Goal: Task Accomplishment & Management: Use online tool/utility

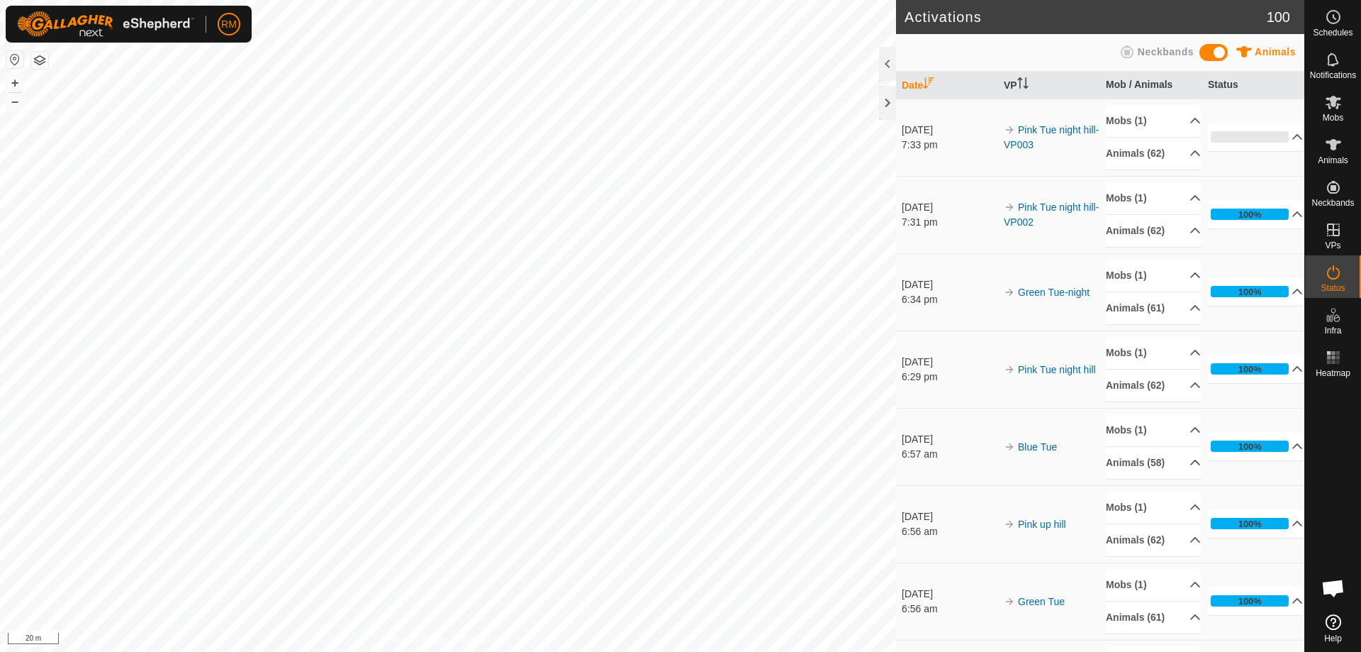
click at [393, 651] on html "RM Schedules Notifications Mobs Animals Neckbands VPs Status Infra Heatmap Help…" at bounding box center [680, 326] width 1361 height 652
click at [245, 651] on html "RM Schedules Notifications Mobs Animals Neckbands VPs Status Infra Heatmap Help…" at bounding box center [680, 326] width 1361 height 652
click at [369, 651] on html "RM Schedules Notifications Mobs Animals Neckbands VPs Status Infra Heatmap Help…" at bounding box center [680, 326] width 1361 height 652
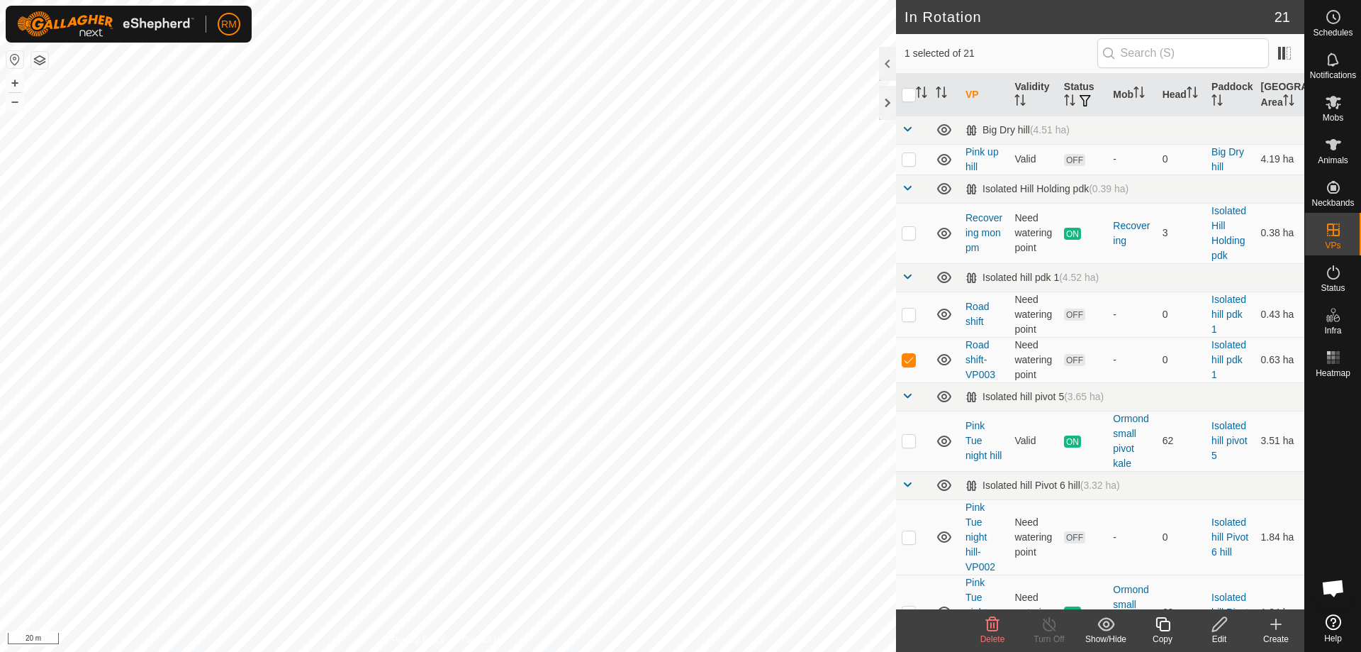
checkbox input "true"
checkbox input "false"
checkbox input "true"
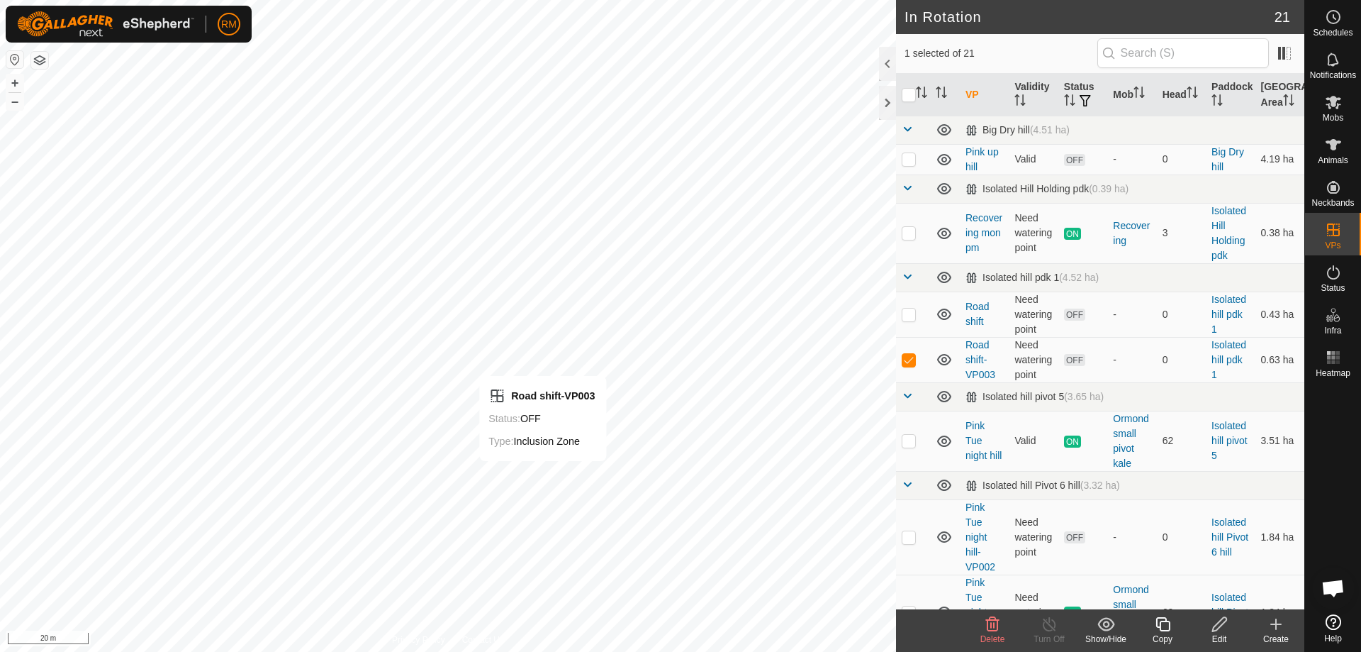
checkbox input "false"
click at [994, 623] on icon at bounding box center [992, 624] width 13 height 14
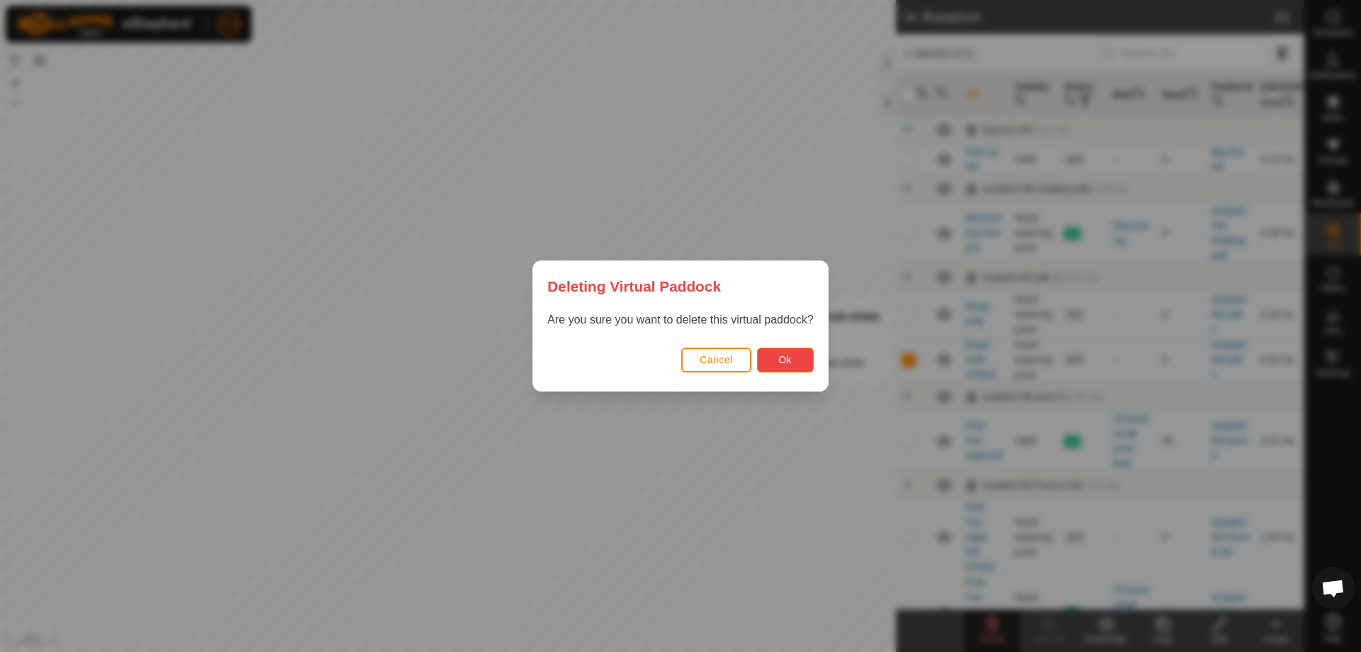
click at [782, 359] on span "Ok" at bounding box center [784, 359] width 13 height 11
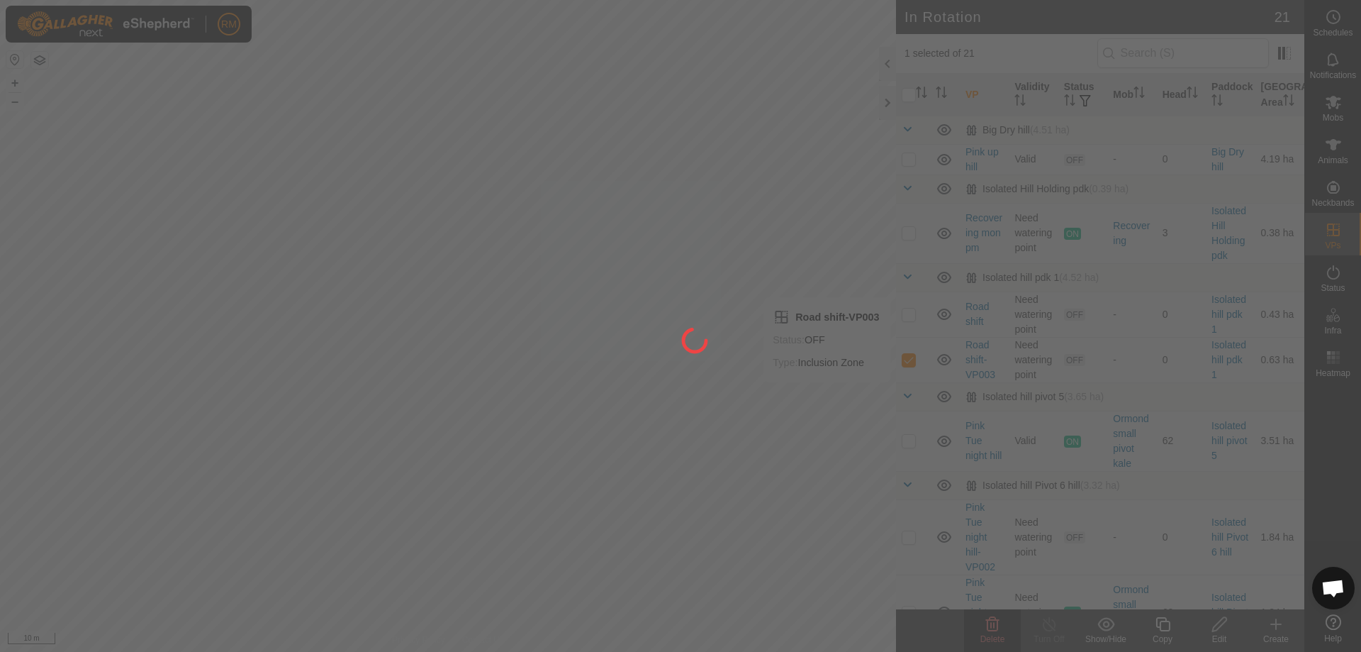
checkbox input "false"
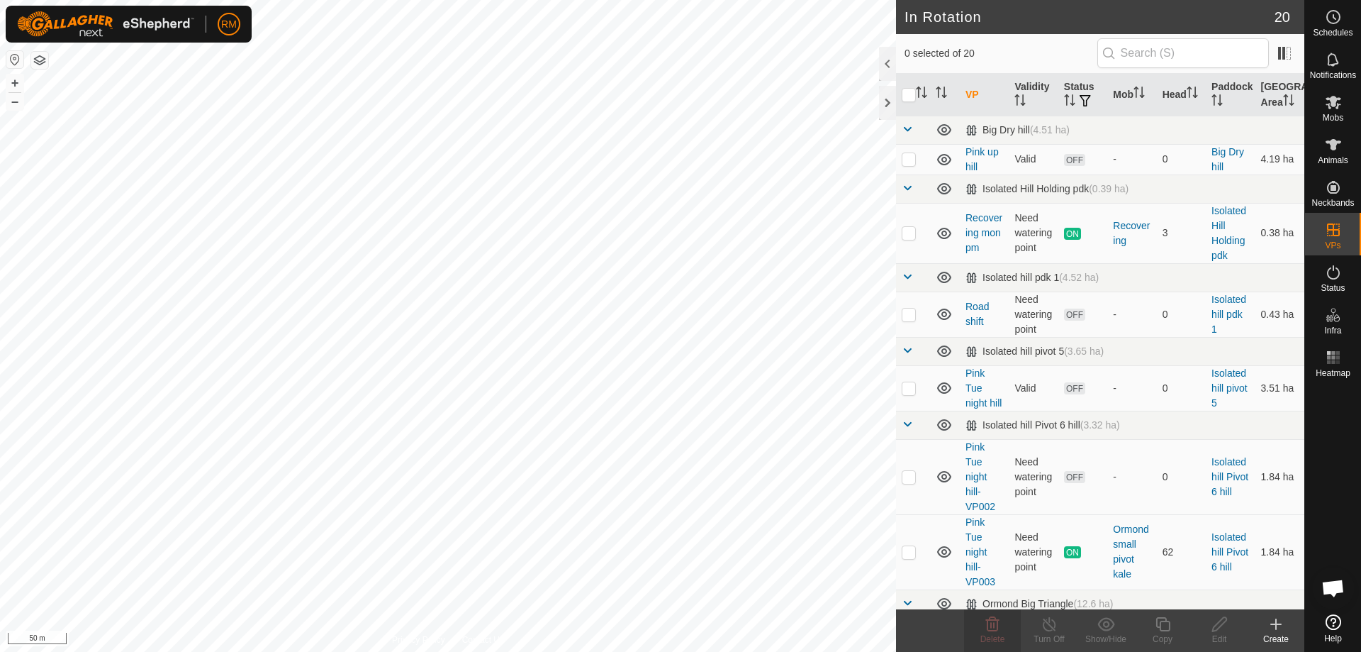
checkbox input "true"
click at [1162, 627] on icon at bounding box center [1163, 623] width 18 height 17
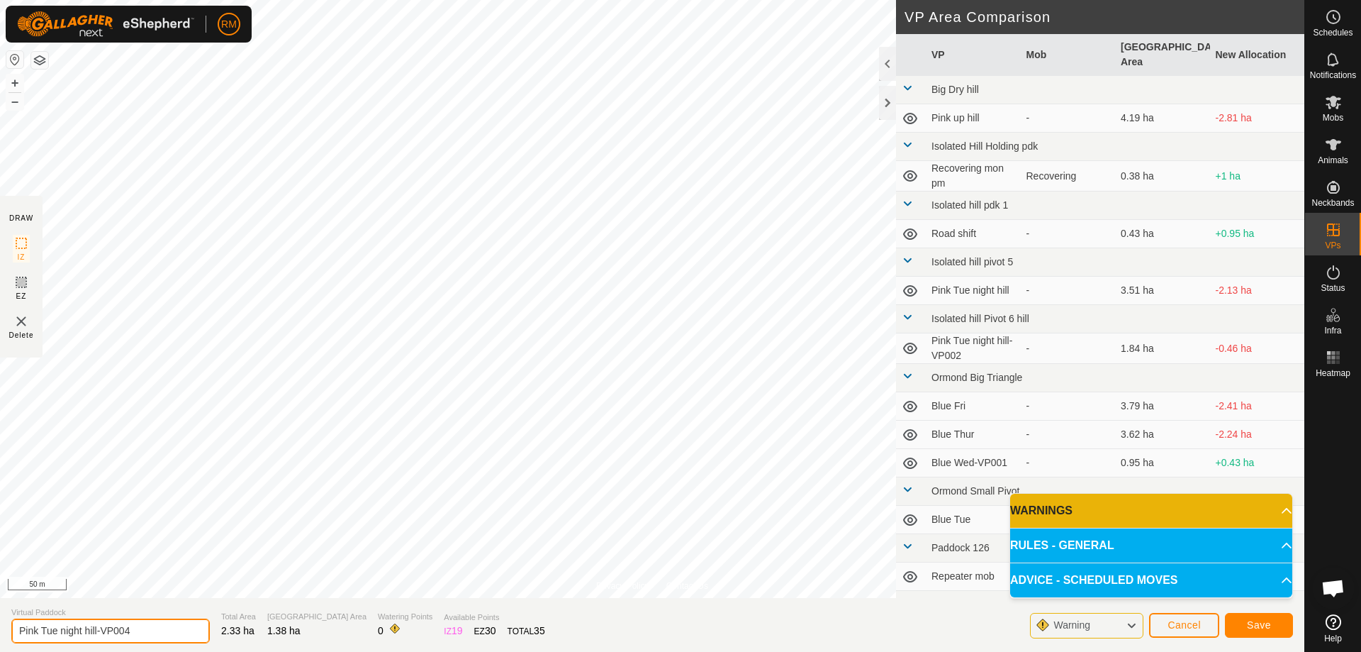
click at [142, 630] on input "Pink Tue night hill-VP004" at bounding box center [110, 630] width 199 height 25
click at [57, 626] on input "Pink" at bounding box center [110, 630] width 199 height 25
type input "Pink Tank paddock"
click at [1245, 625] on button "Save" at bounding box center [1259, 625] width 68 height 25
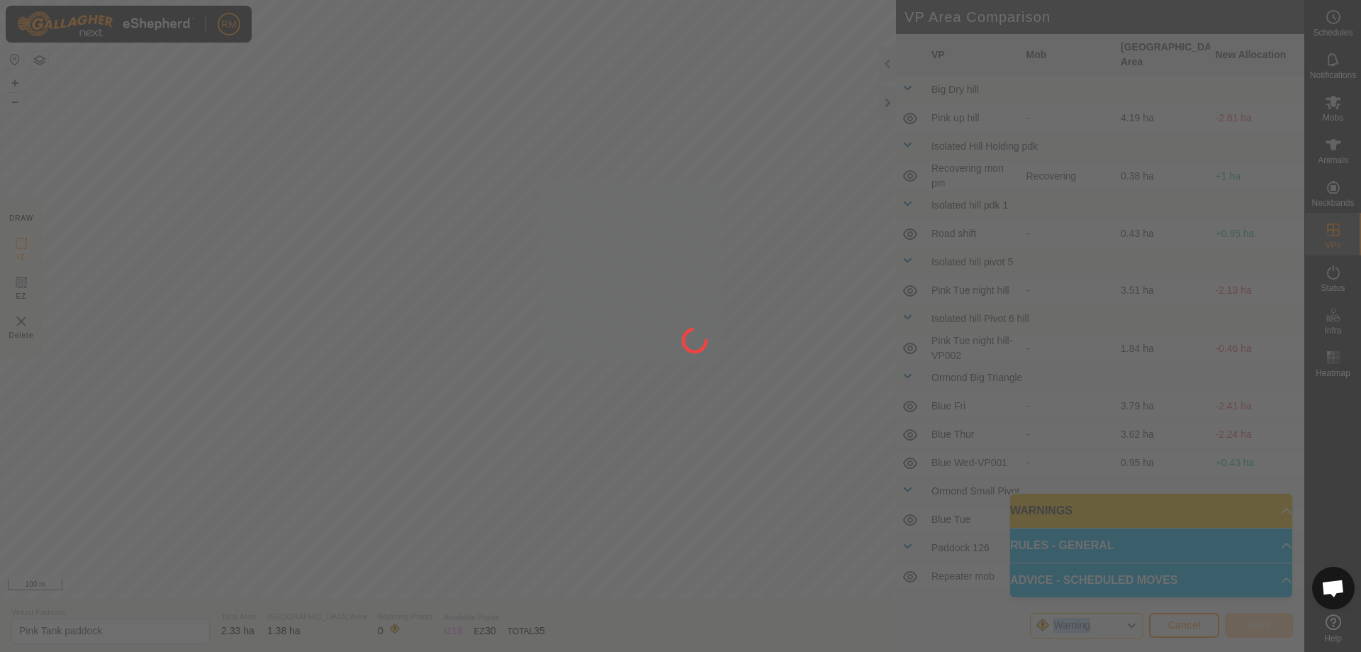
click at [1245, 625] on div at bounding box center [680, 326] width 1361 height 652
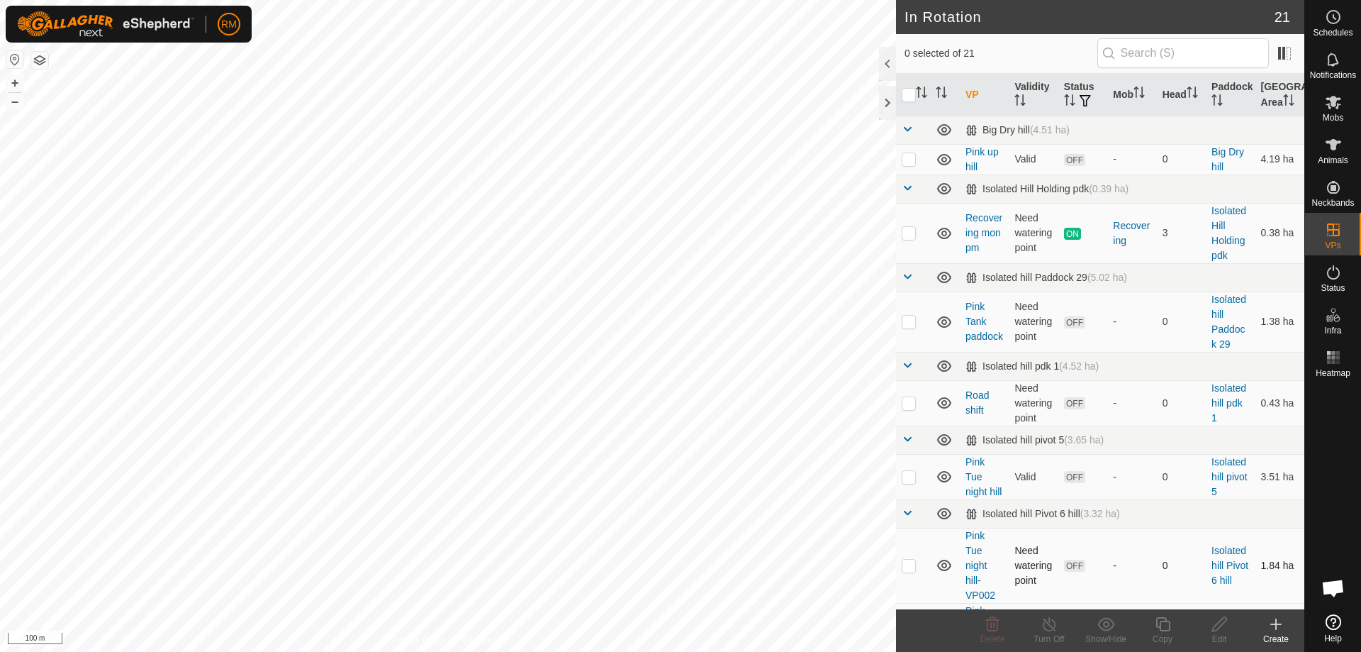
checkbox input "true"
checkbox input "false"
click at [1217, 625] on icon at bounding box center [1220, 623] width 18 height 17
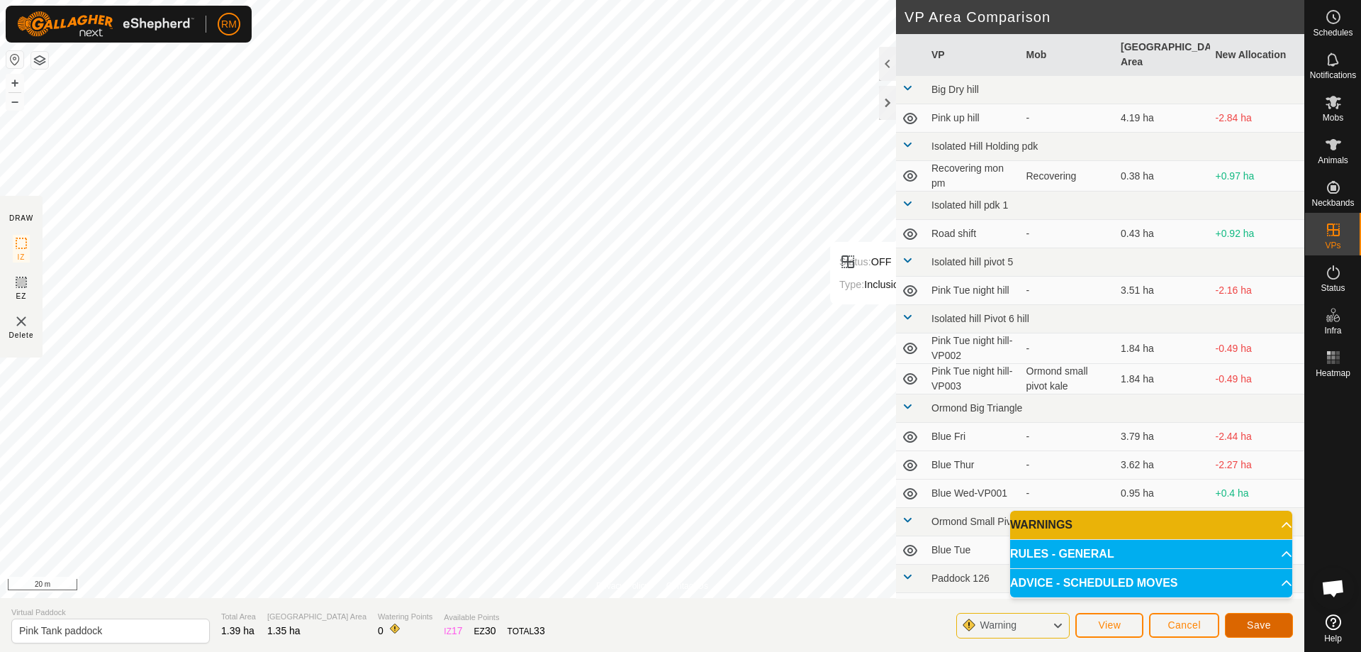
click at [1259, 622] on span "Save" at bounding box center [1259, 624] width 24 height 11
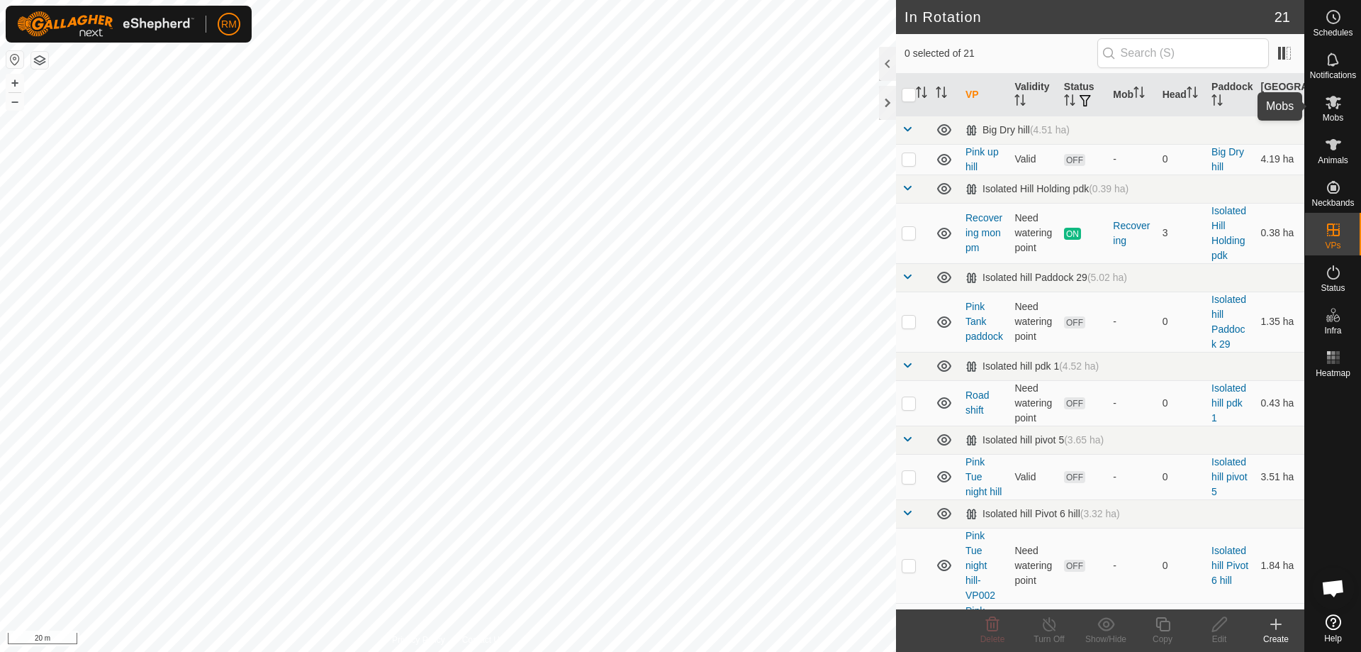
click at [1335, 106] on icon at bounding box center [1334, 102] width 16 height 13
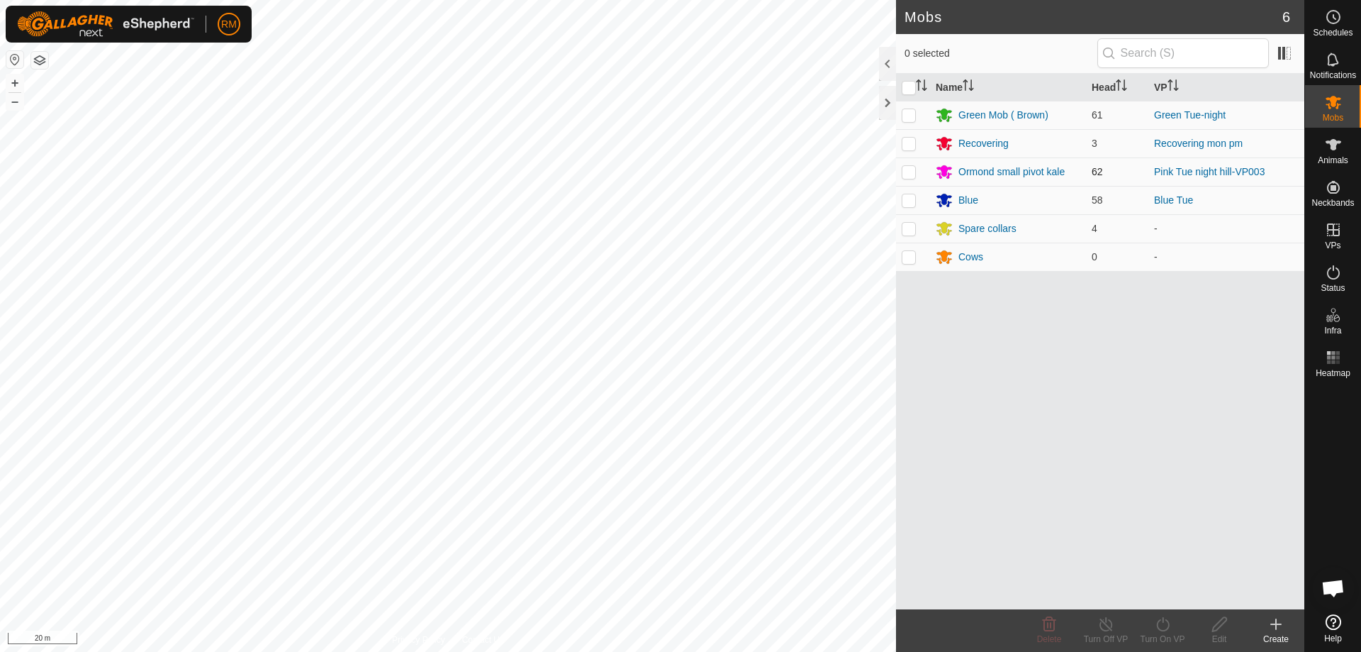
click at [907, 169] on p-checkbox at bounding box center [909, 171] width 14 height 11
checkbox input "true"
click at [1151, 627] on turn-on-svg-icon at bounding box center [1162, 623] width 57 height 17
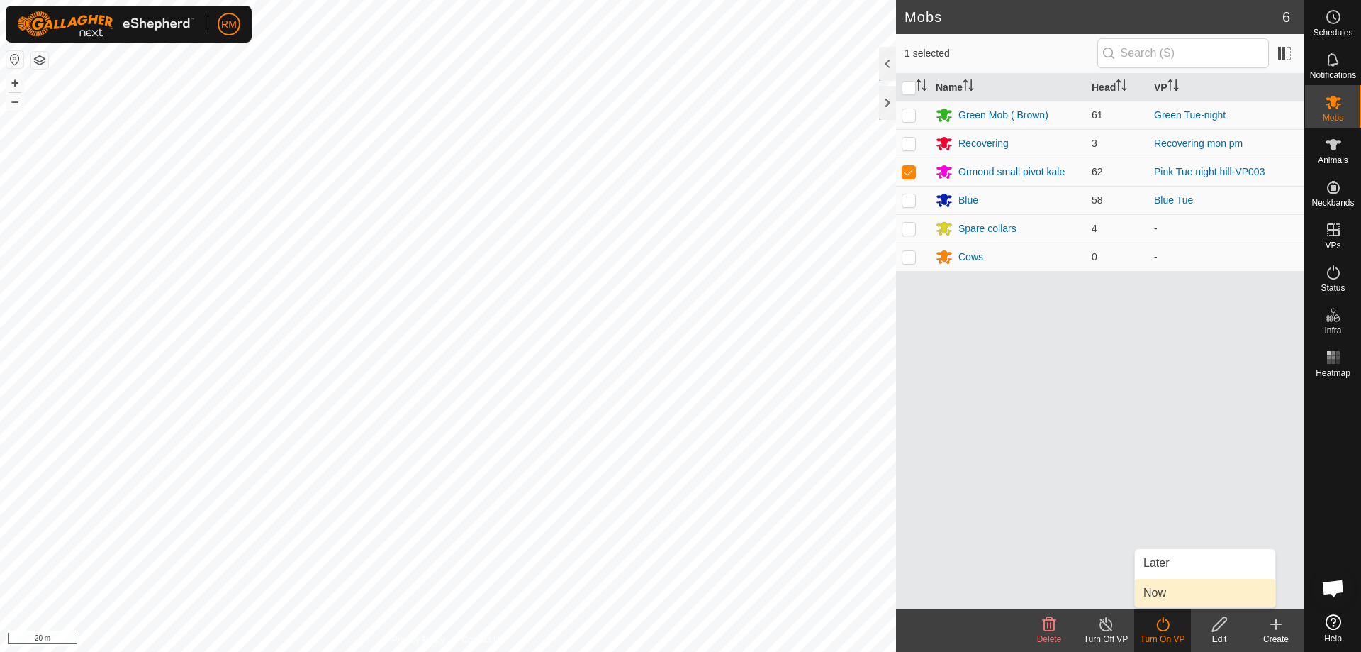
click at [1171, 588] on link "Now" at bounding box center [1205, 592] width 140 height 28
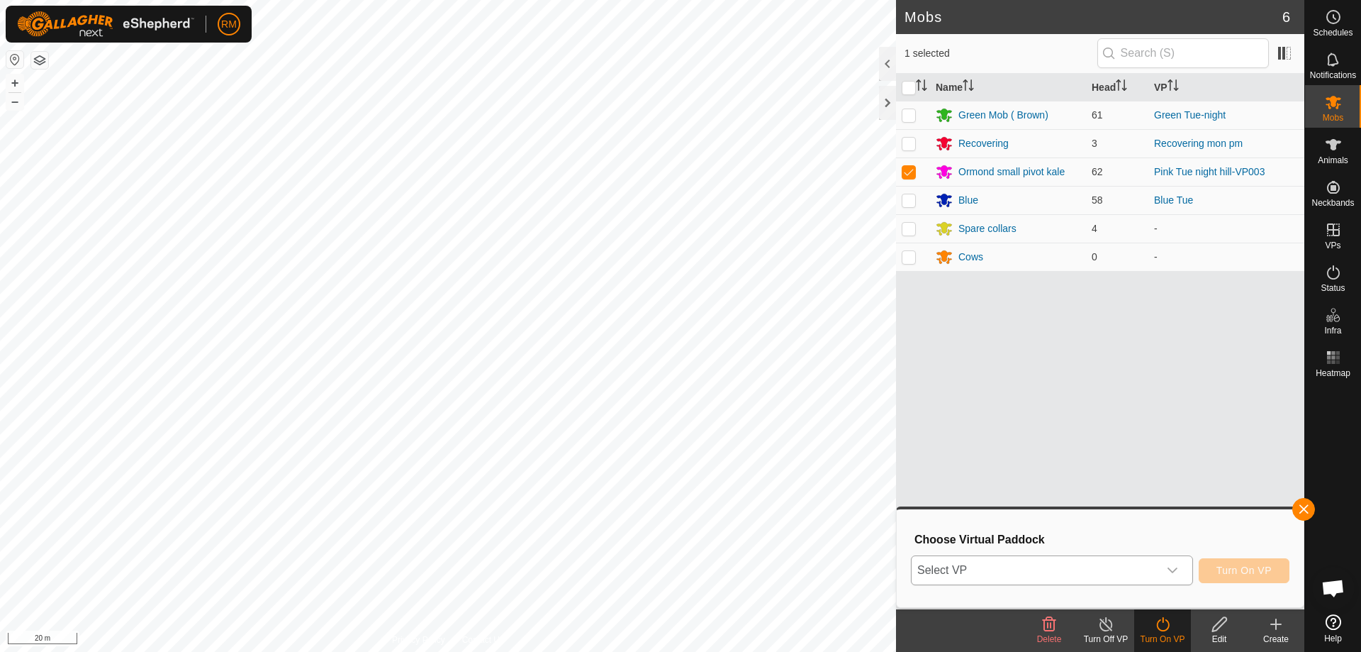
click at [1173, 572] on icon "dropdown trigger" at bounding box center [1173, 570] width 10 height 6
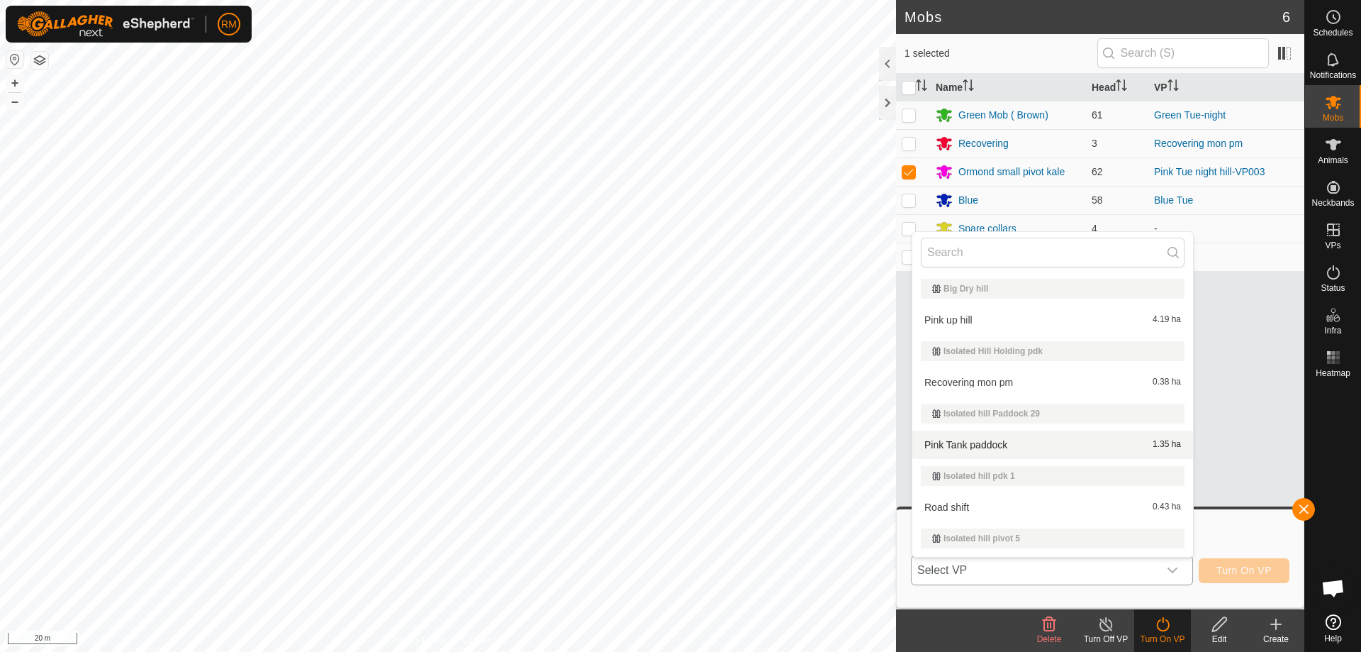
click at [972, 443] on li "Pink Tank paddock 1.35 ha" at bounding box center [1052, 444] width 281 height 28
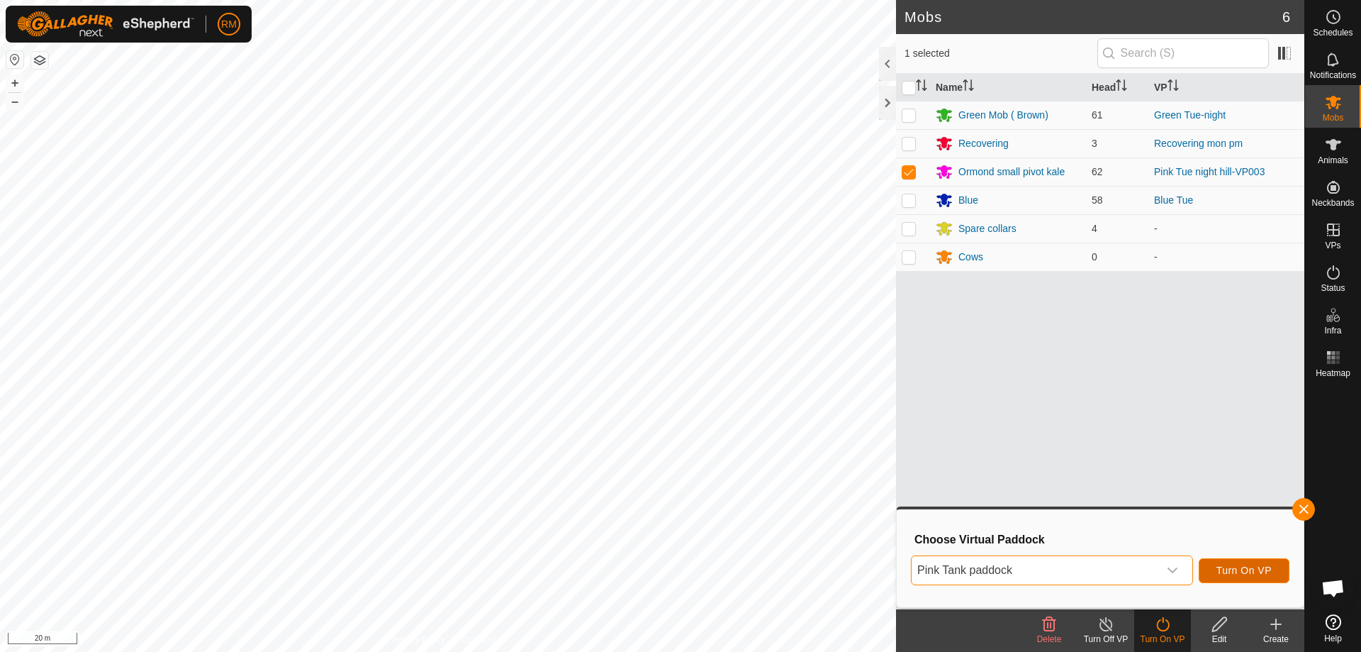
click at [1240, 570] on span "Turn On VP" at bounding box center [1244, 569] width 55 height 11
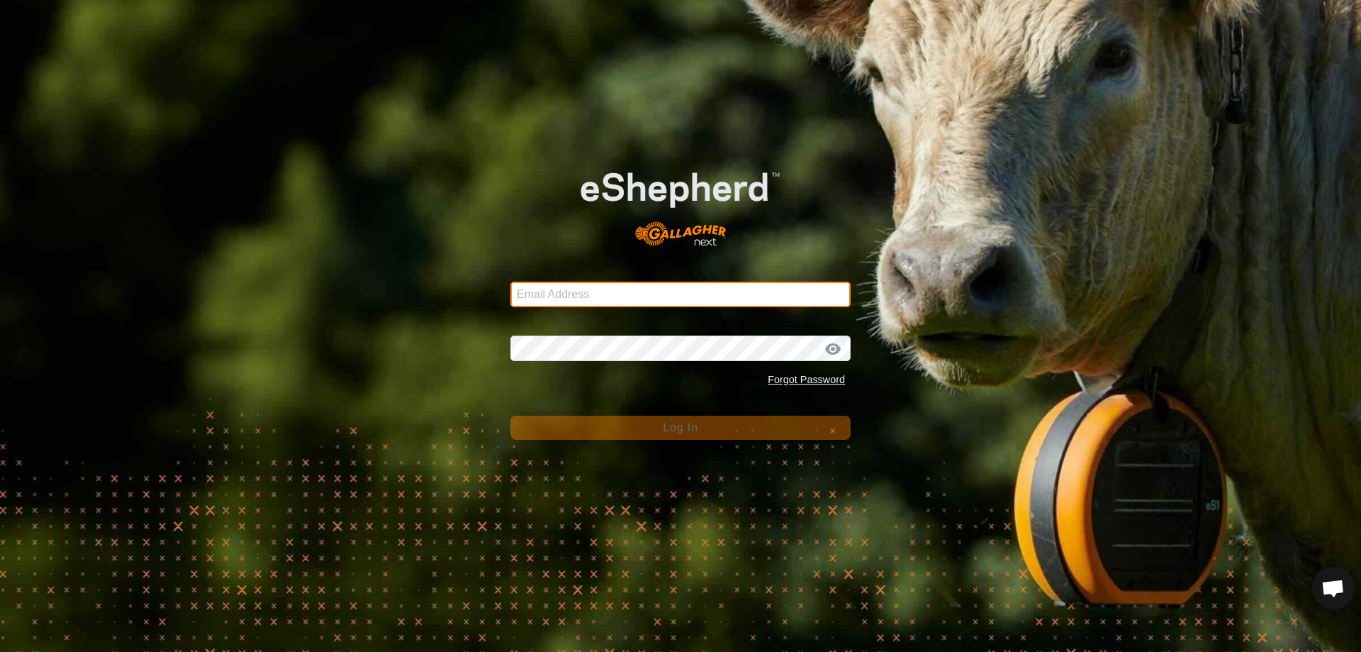
click at [643, 294] on input "Email Address" at bounding box center [680, 294] width 340 height 26
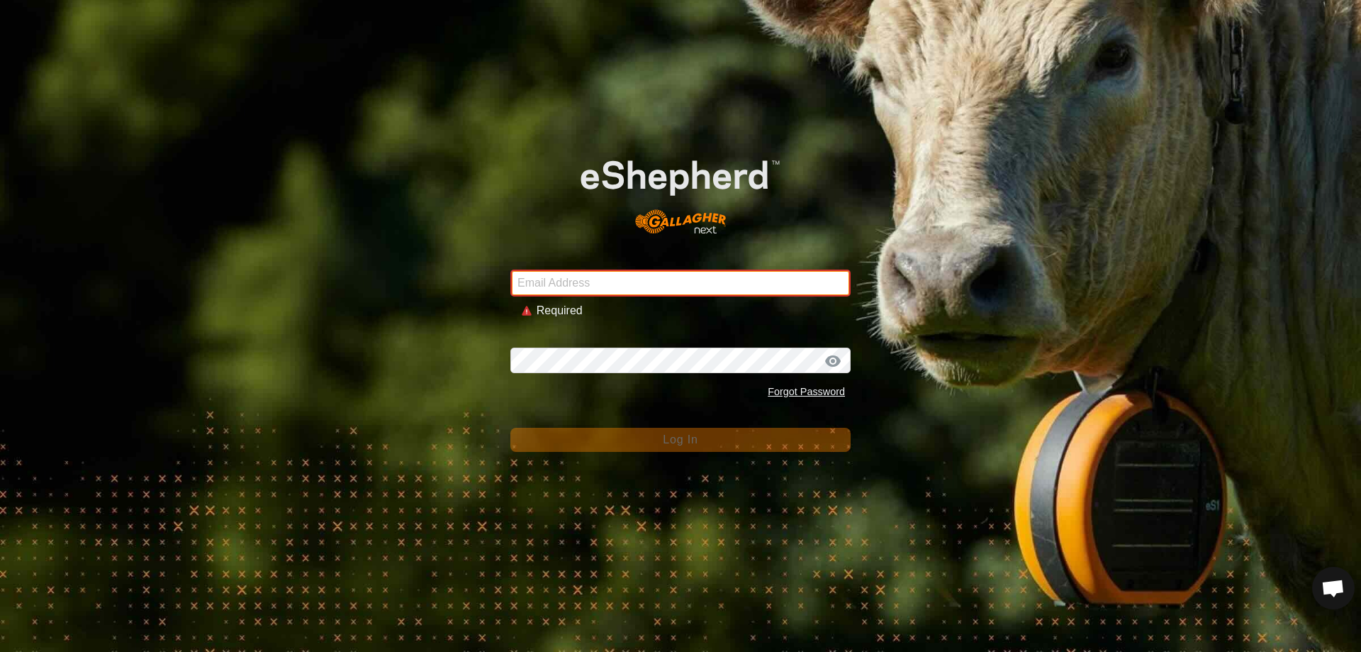
type input "[EMAIL_ADDRESS][DOMAIN_NAME]"
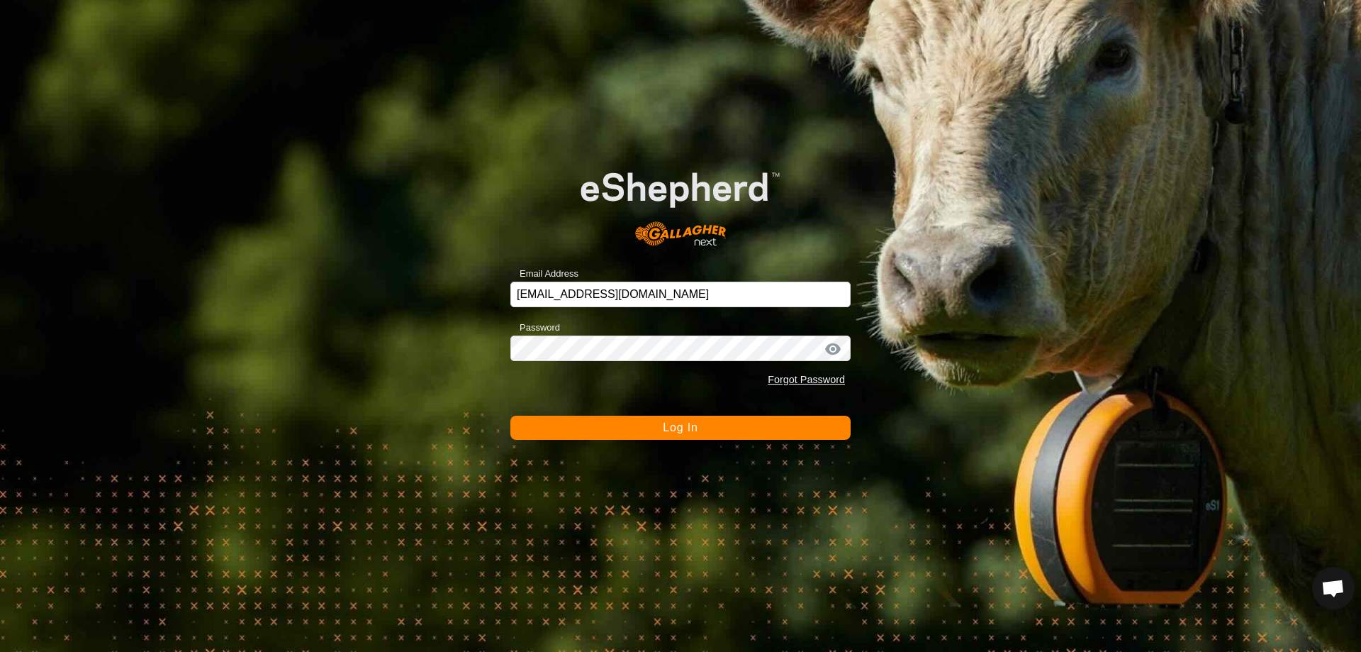
click at [666, 427] on span "Log In" at bounding box center [680, 427] width 35 height 12
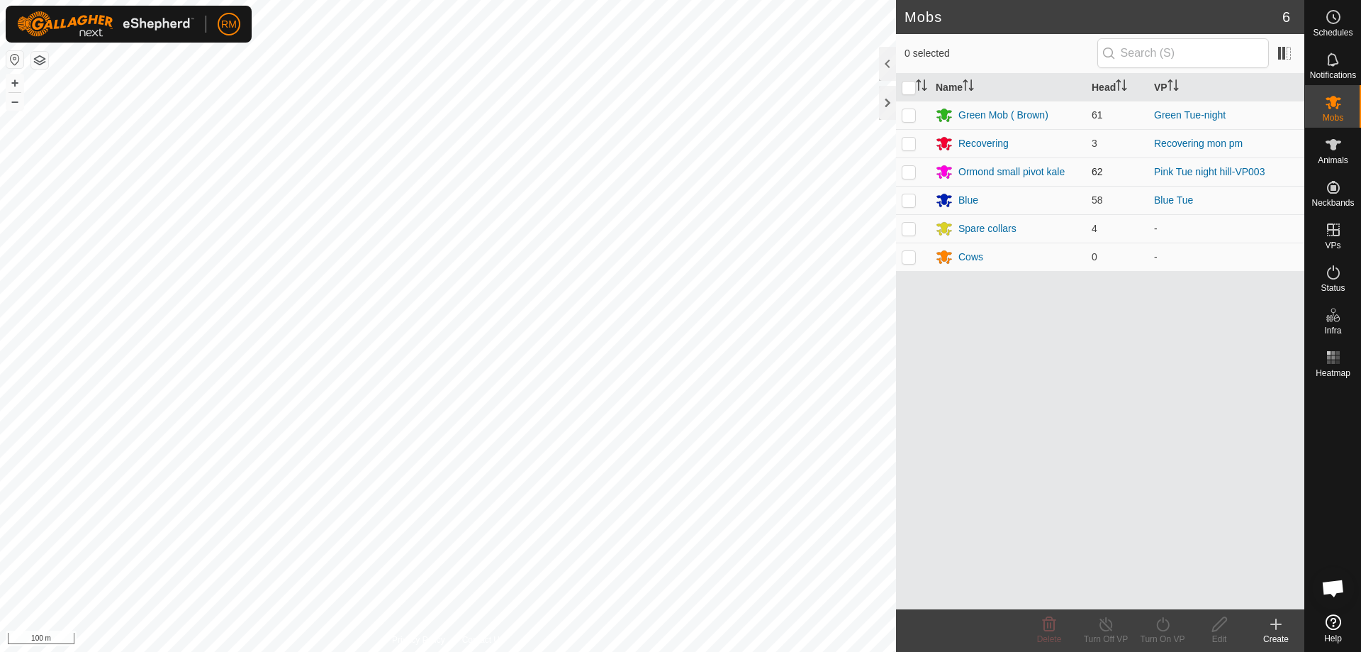
click at [907, 173] on p-checkbox at bounding box center [909, 171] width 14 height 11
checkbox input "true"
click at [1159, 626] on icon at bounding box center [1163, 623] width 18 height 17
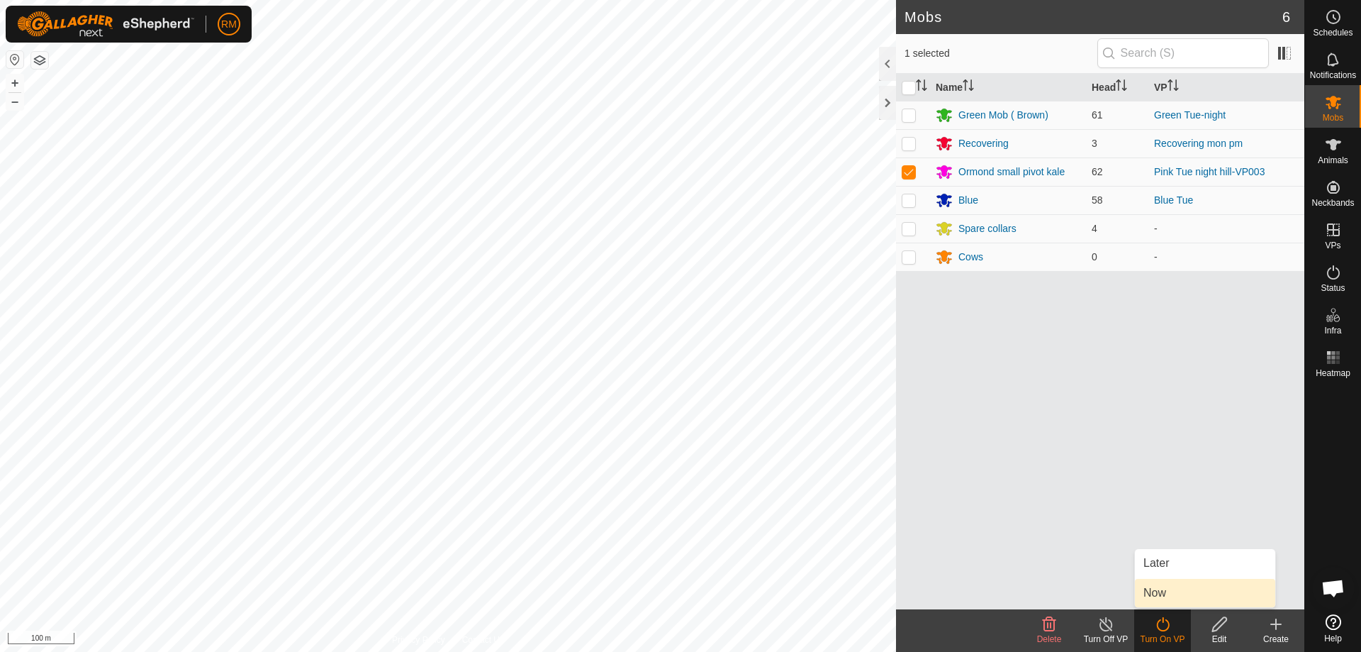
click at [1165, 592] on link "Now" at bounding box center [1205, 592] width 140 height 28
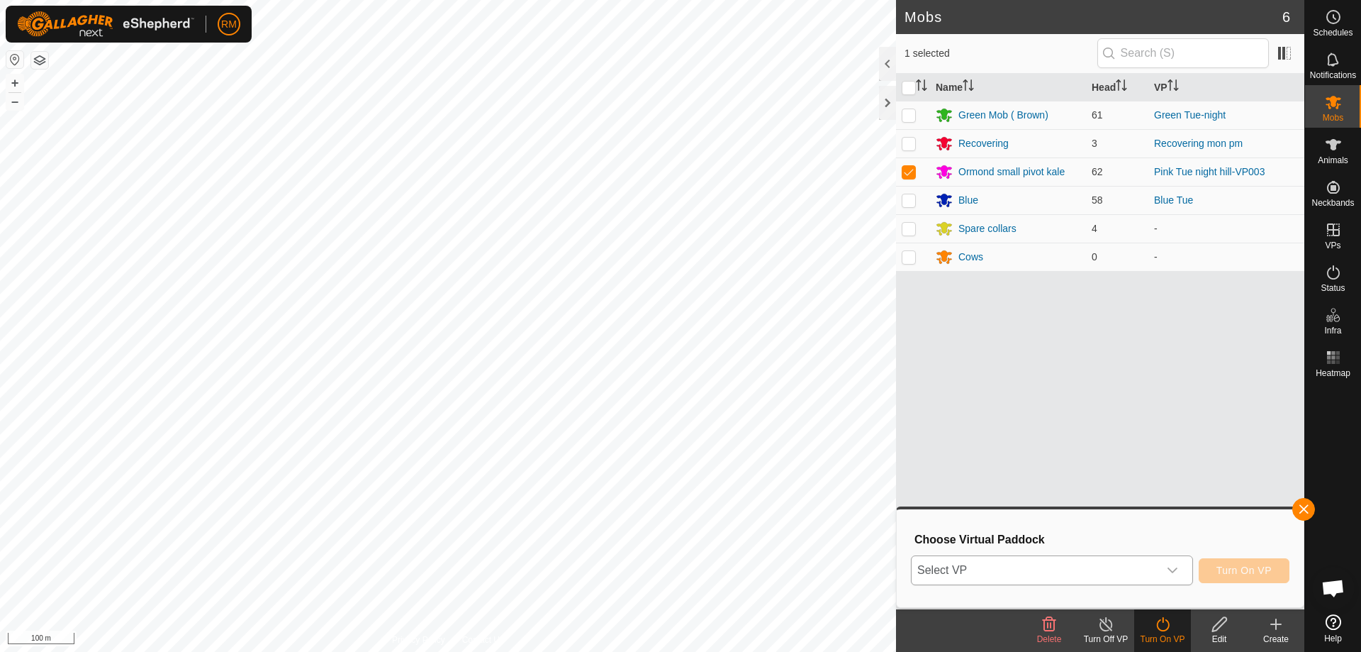
click at [1173, 567] on icon "dropdown trigger" at bounding box center [1172, 569] width 11 height 11
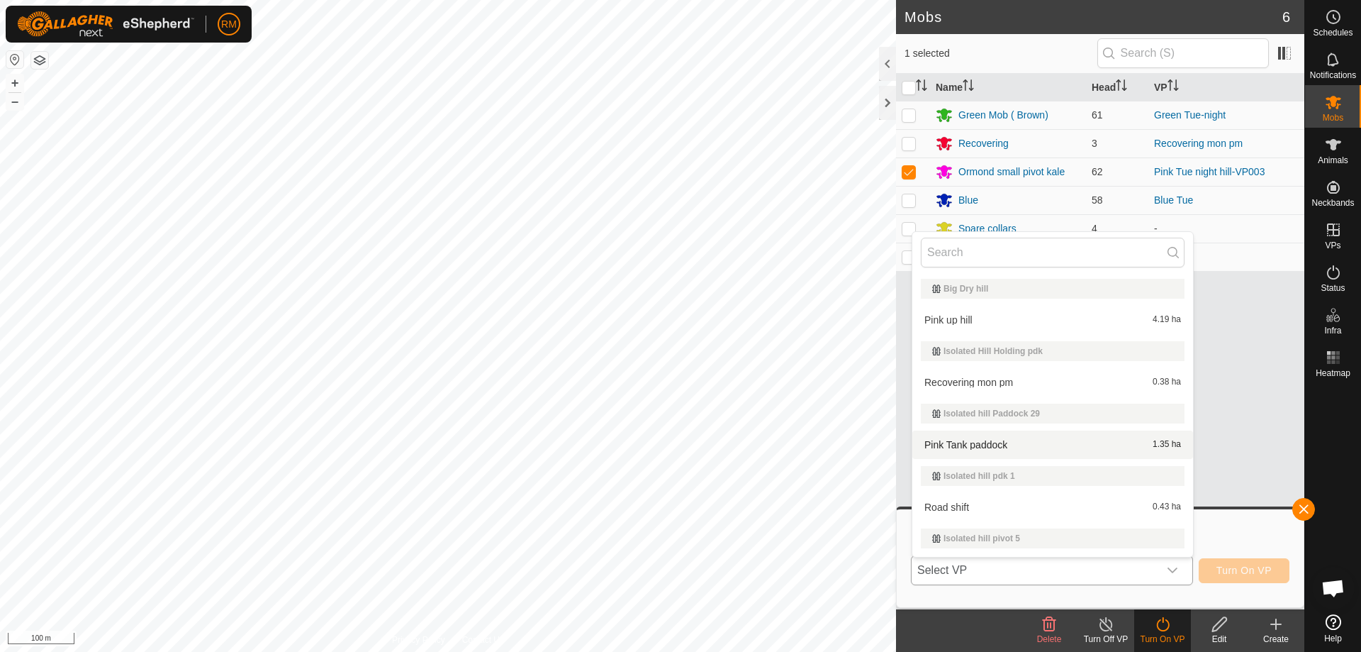
click at [992, 440] on li "Pink Tank paddock 1.35 ha" at bounding box center [1052, 444] width 281 height 28
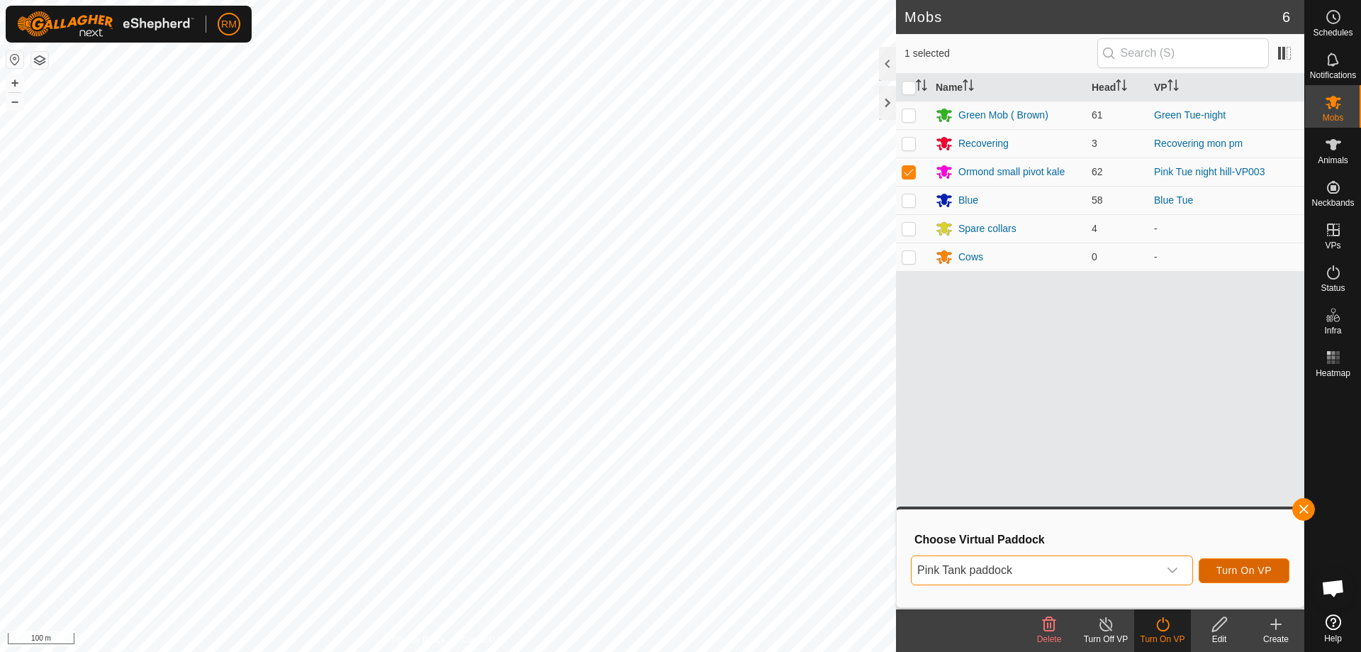
click at [1237, 569] on span "Turn On VP" at bounding box center [1244, 569] width 55 height 11
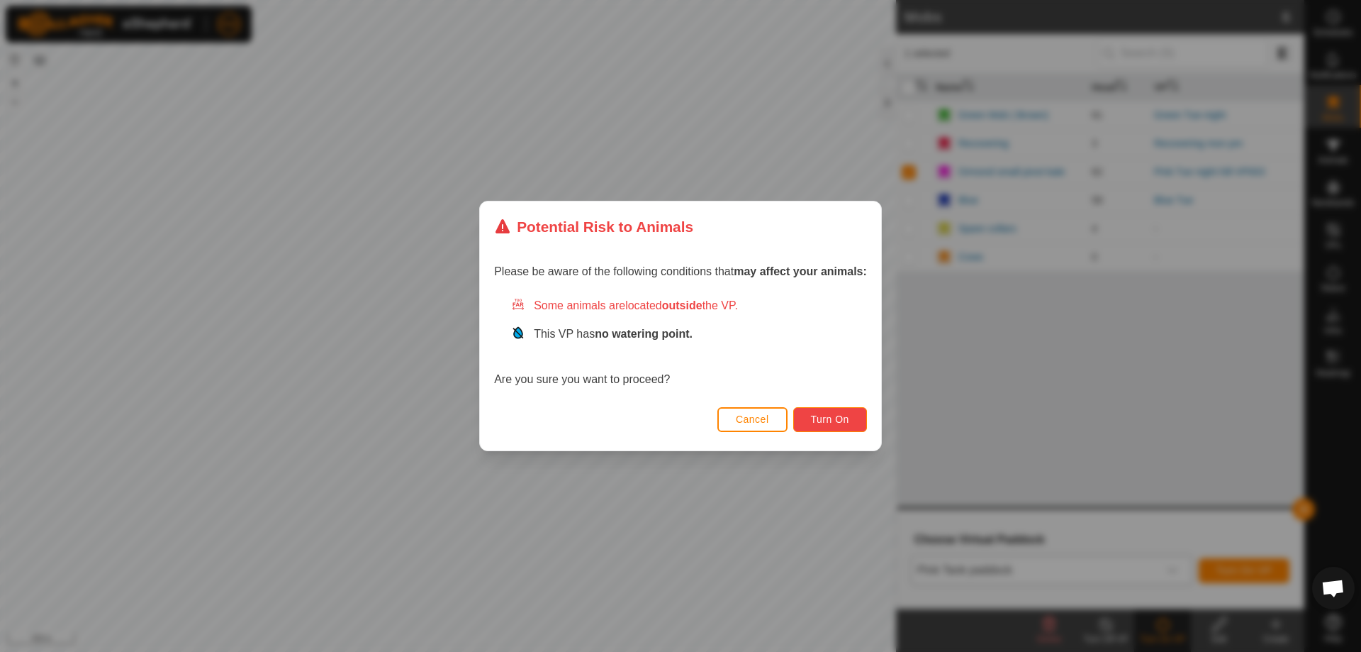
click at [840, 420] on span "Turn On" at bounding box center [830, 418] width 38 height 11
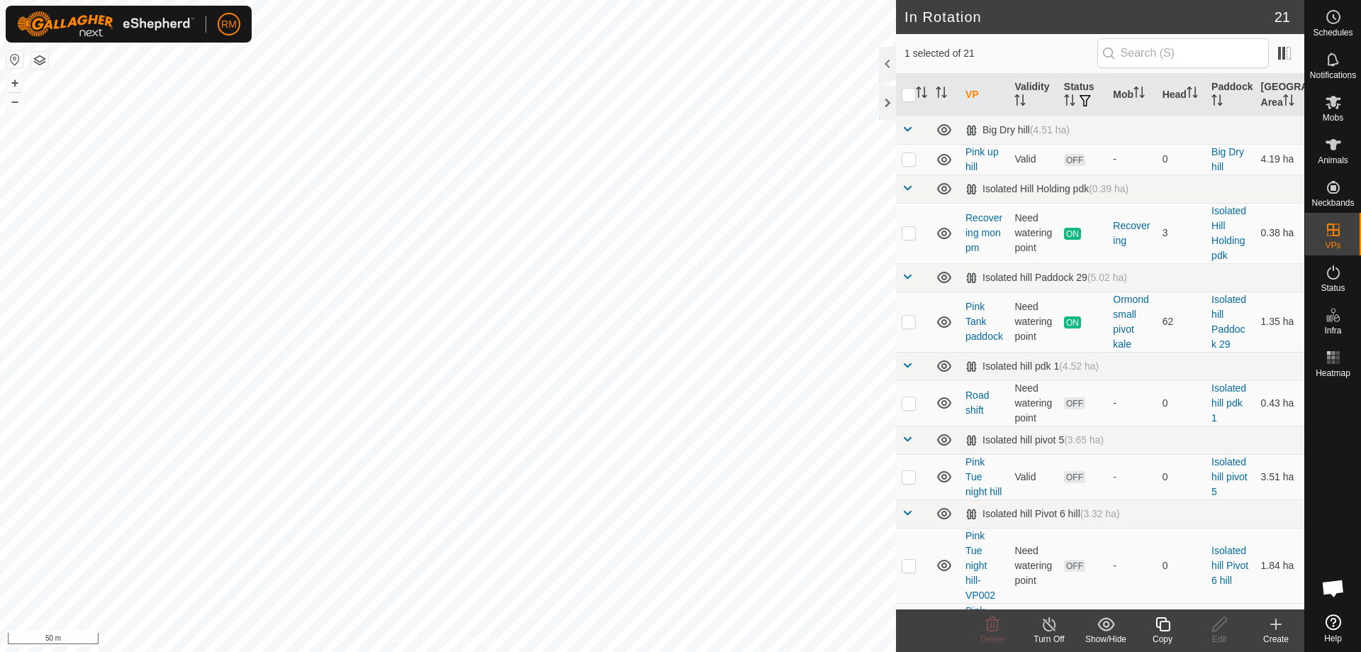
click at [1158, 627] on icon at bounding box center [1163, 624] width 14 height 14
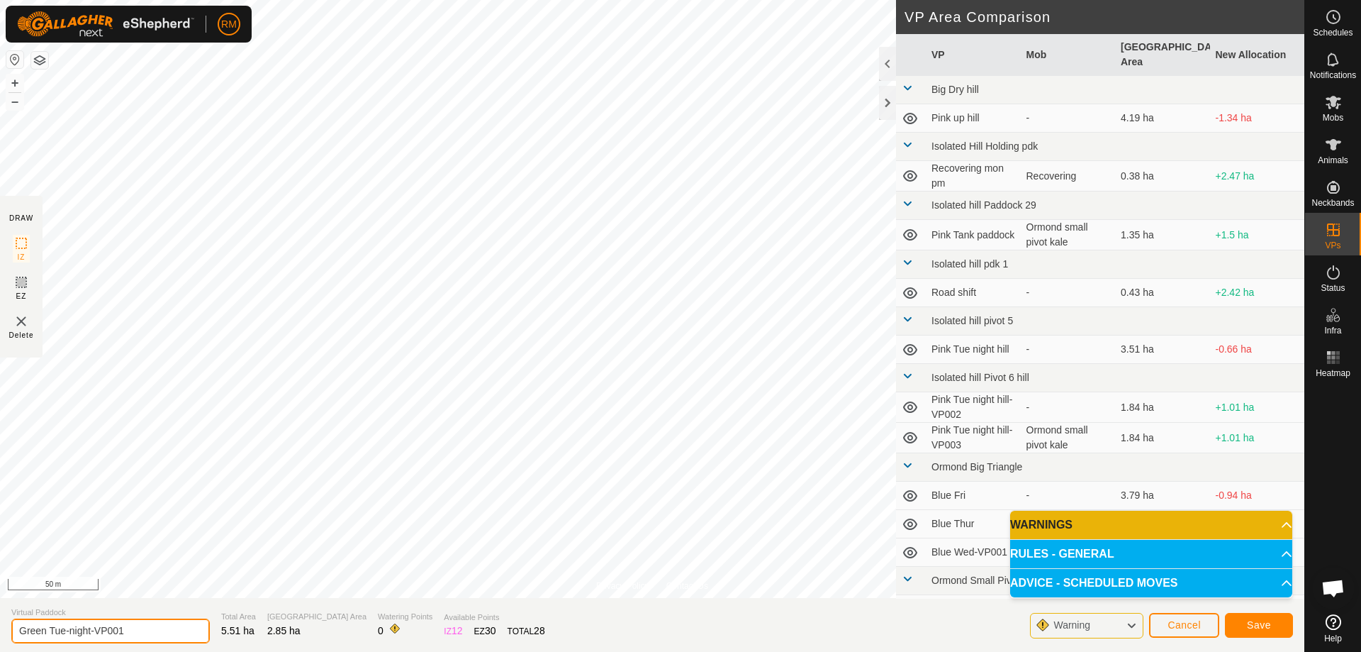
click at [143, 628] on input "Green Tue-night-VP001" at bounding box center [110, 630] width 199 height 25
type input "Green wed"
click at [1240, 622] on button "Save" at bounding box center [1259, 625] width 68 height 25
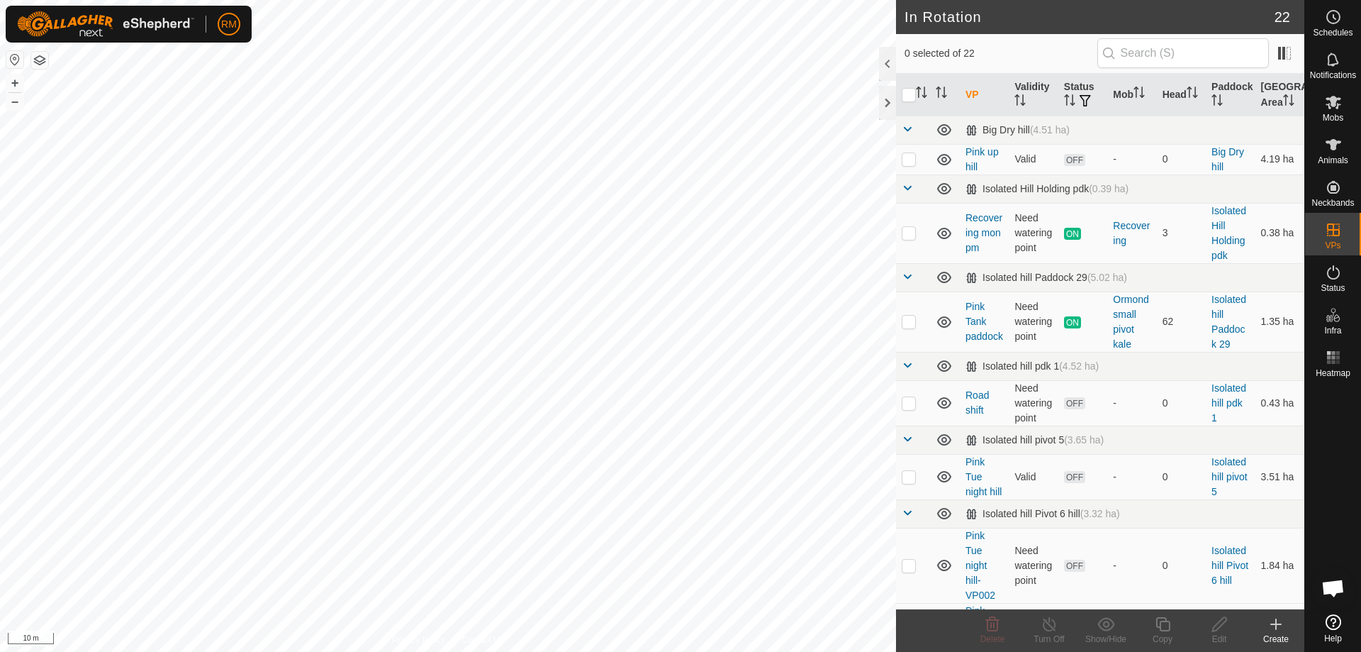
checkbox input "true"
click at [1224, 630] on icon at bounding box center [1220, 623] width 18 height 17
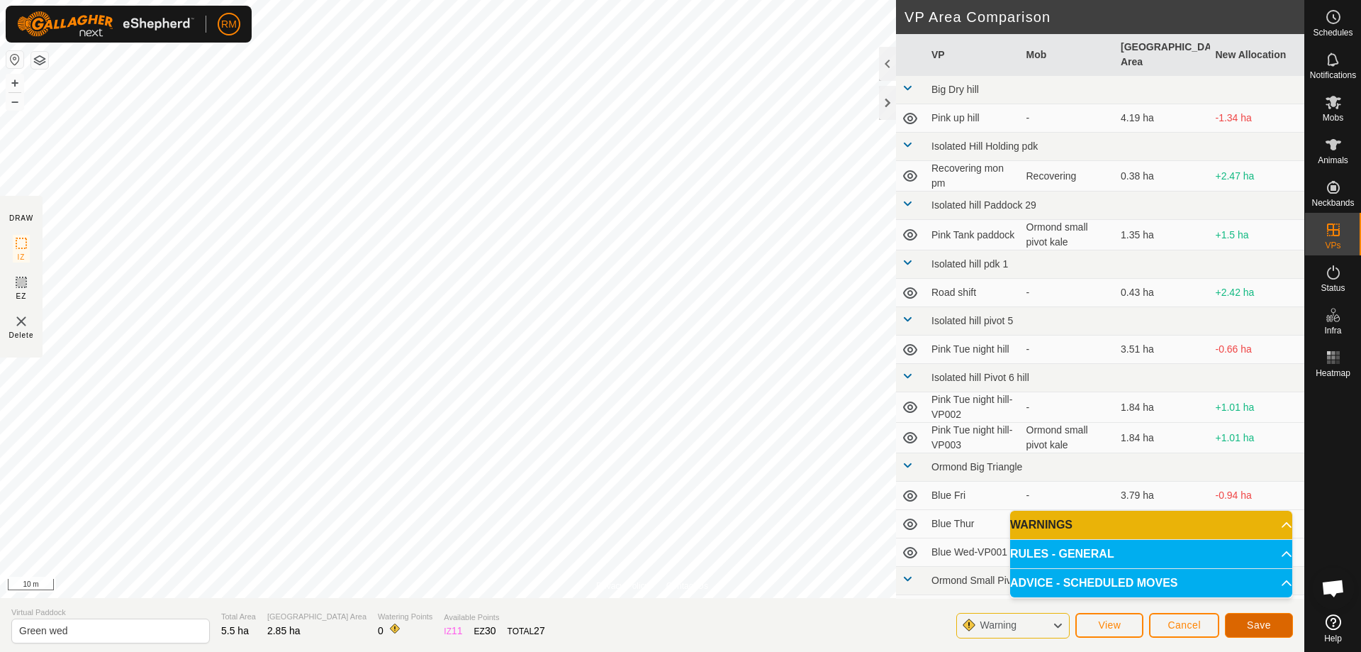
click at [1251, 622] on span "Save" at bounding box center [1259, 624] width 24 height 11
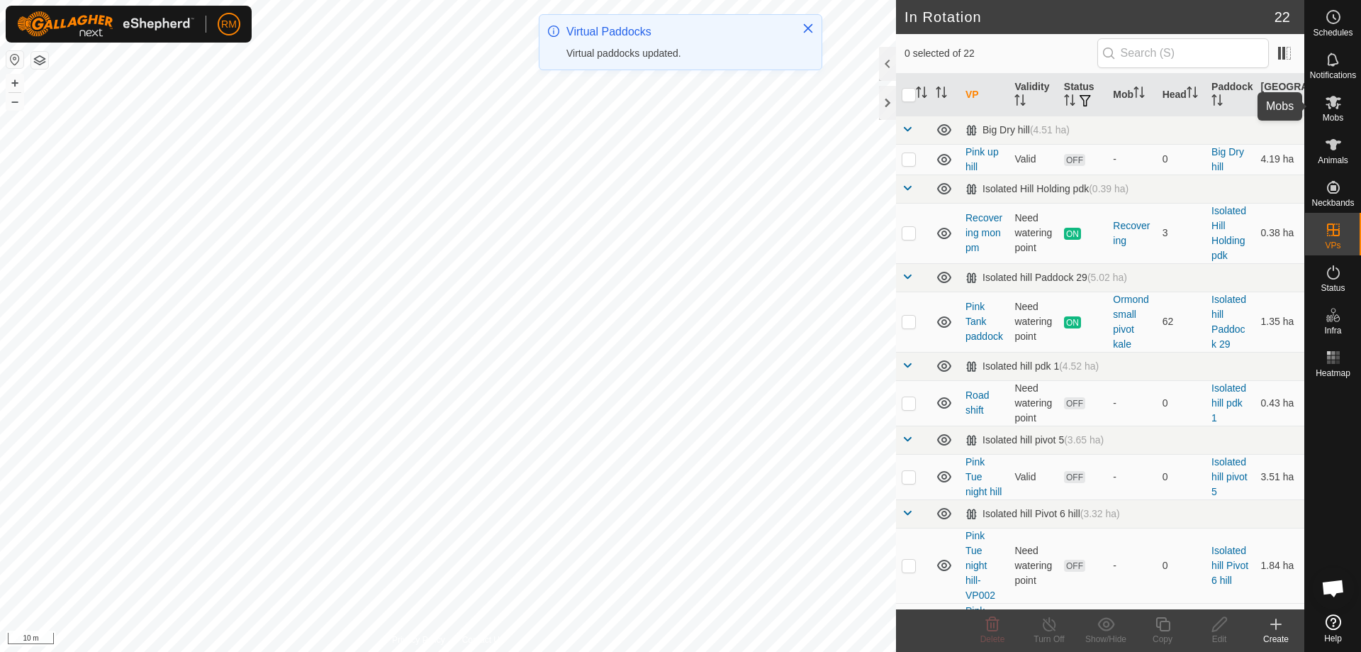
click at [1333, 107] on icon at bounding box center [1333, 102] width 17 height 17
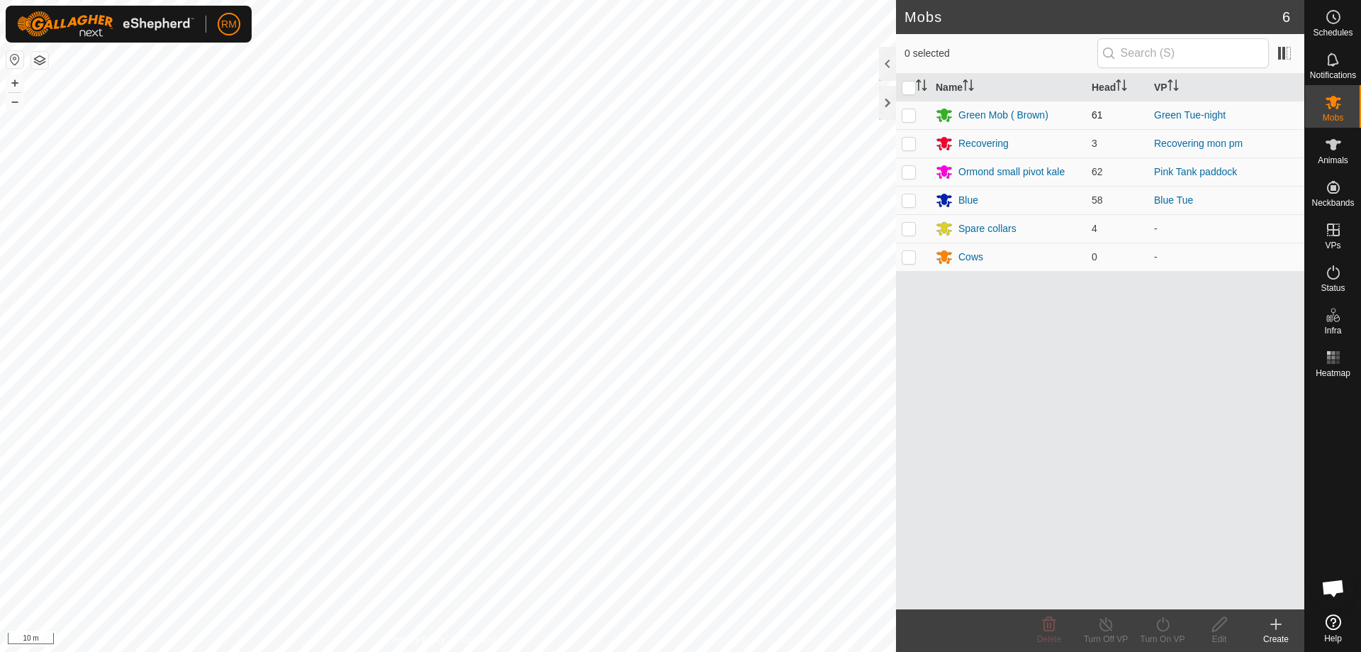
click at [907, 114] on p-checkbox at bounding box center [909, 114] width 14 height 11
checkbox input "true"
click at [1165, 622] on icon at bounding box center [1163, 623] width 18 height 17
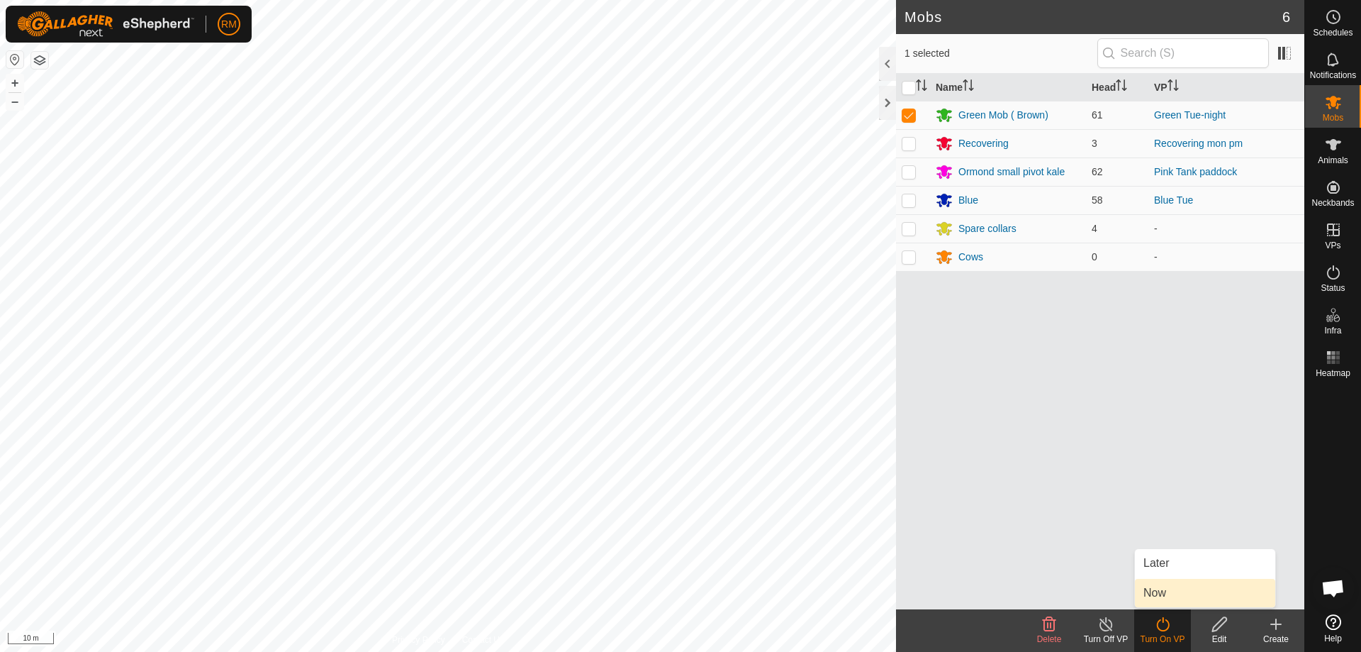
click at [1194, 591] on link "Now" at bounding box center [1205, 592] width 140 height 28
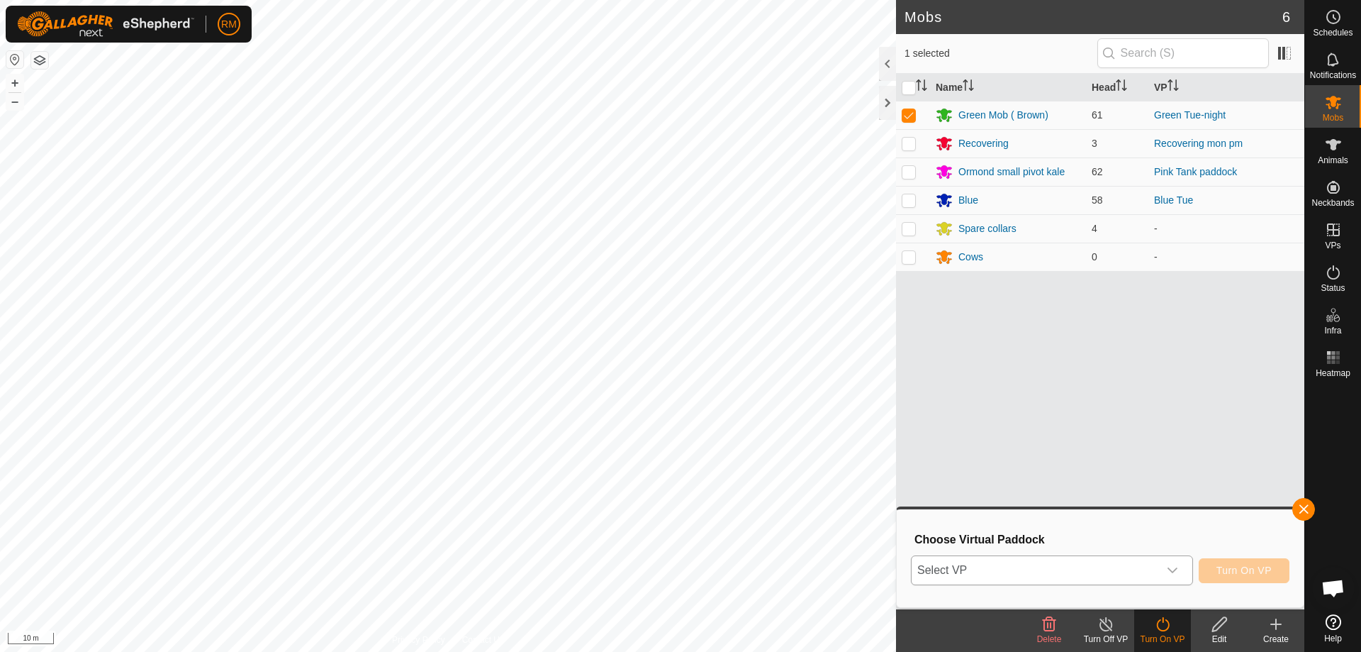
click at [1174, 568] on icon "dropdown trigger" at bounding box center [1172, 569] width 11 height 11
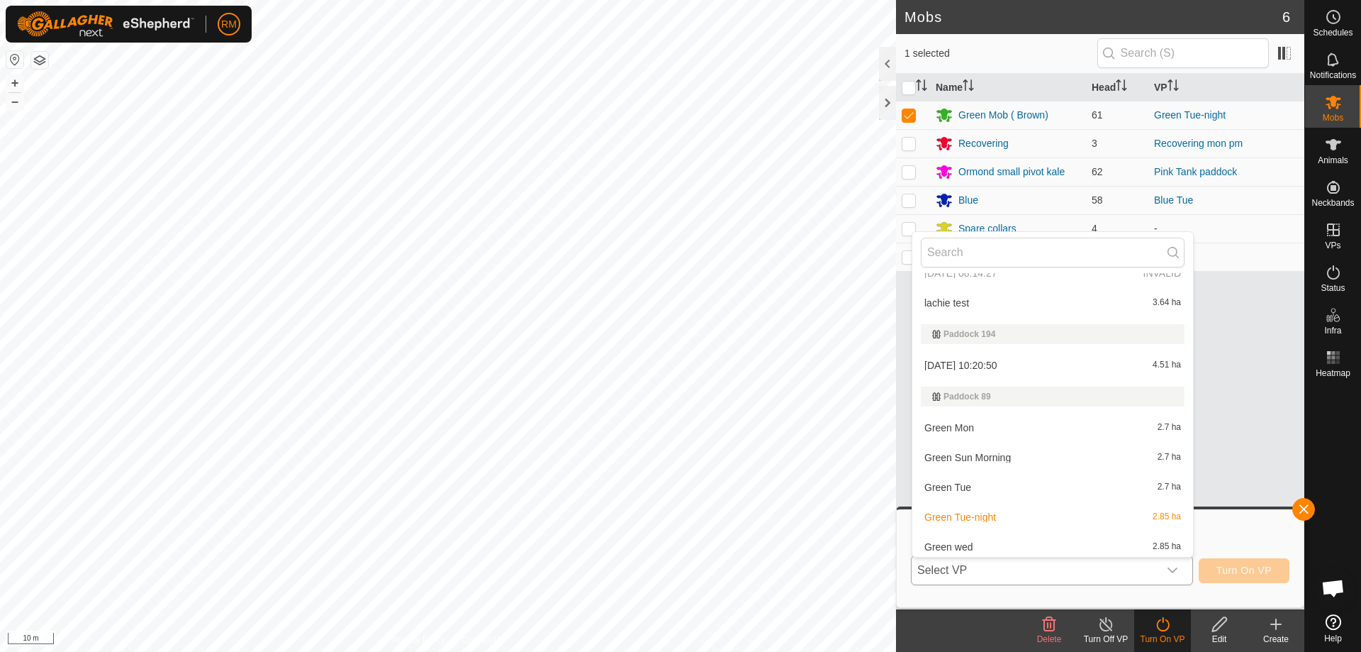
scroll to position [794, 0]
click at [947, 539] on li "Green wed 2.85 ha" at bounding box center [1052, 542] width 281 height 28
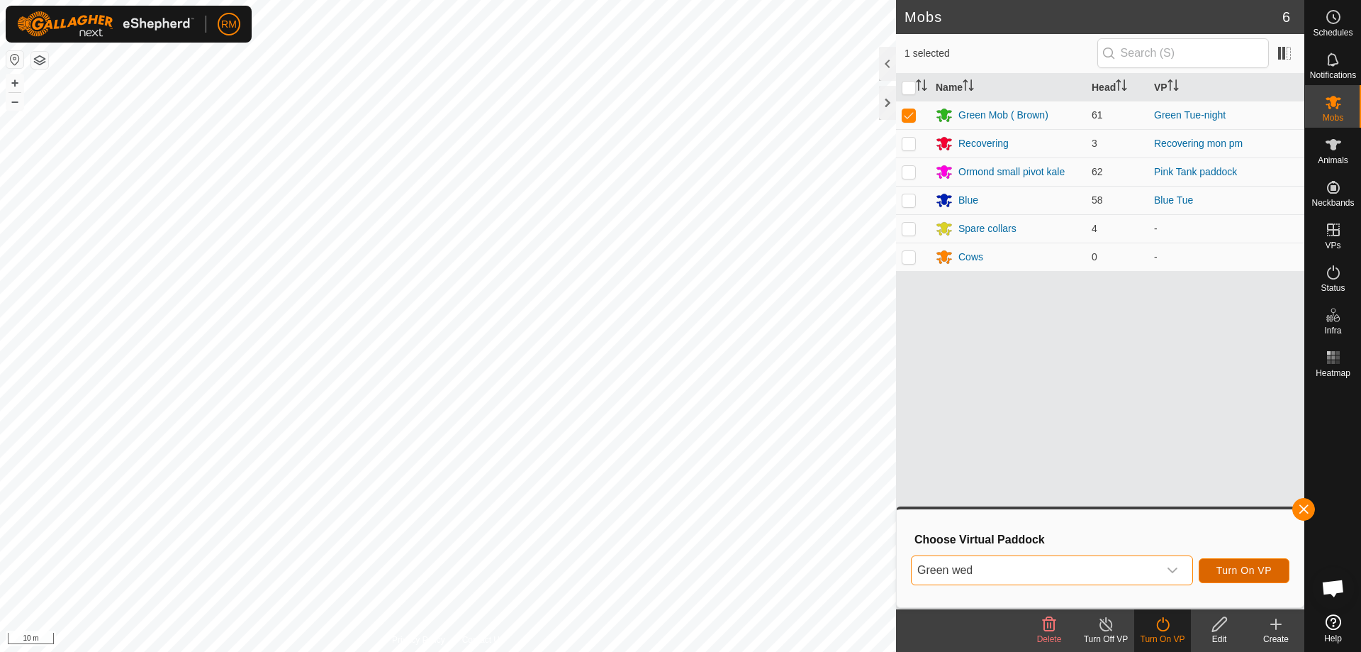
click at [1256, 569] on span "Turn On VP" at bounding box center [1244, 569] width 55 height 11
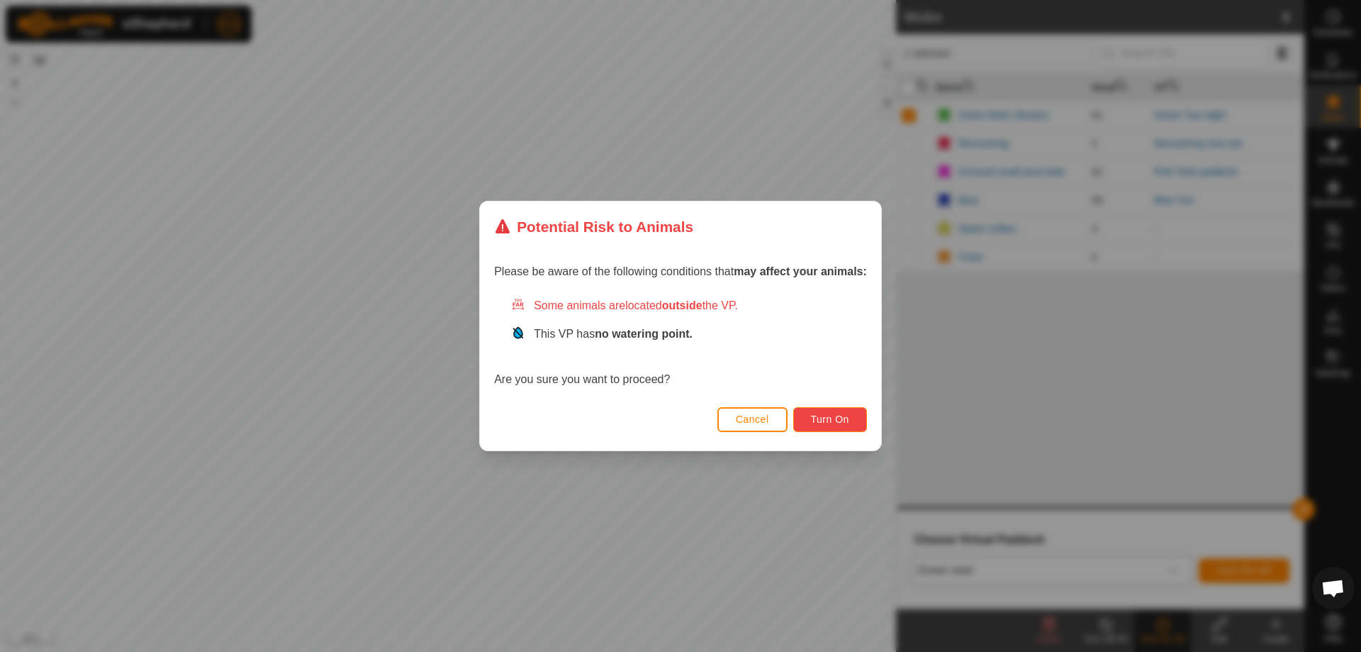
click at [846, 417] on span "Turn On" at bounding box center [830, 418] width 38 height 11
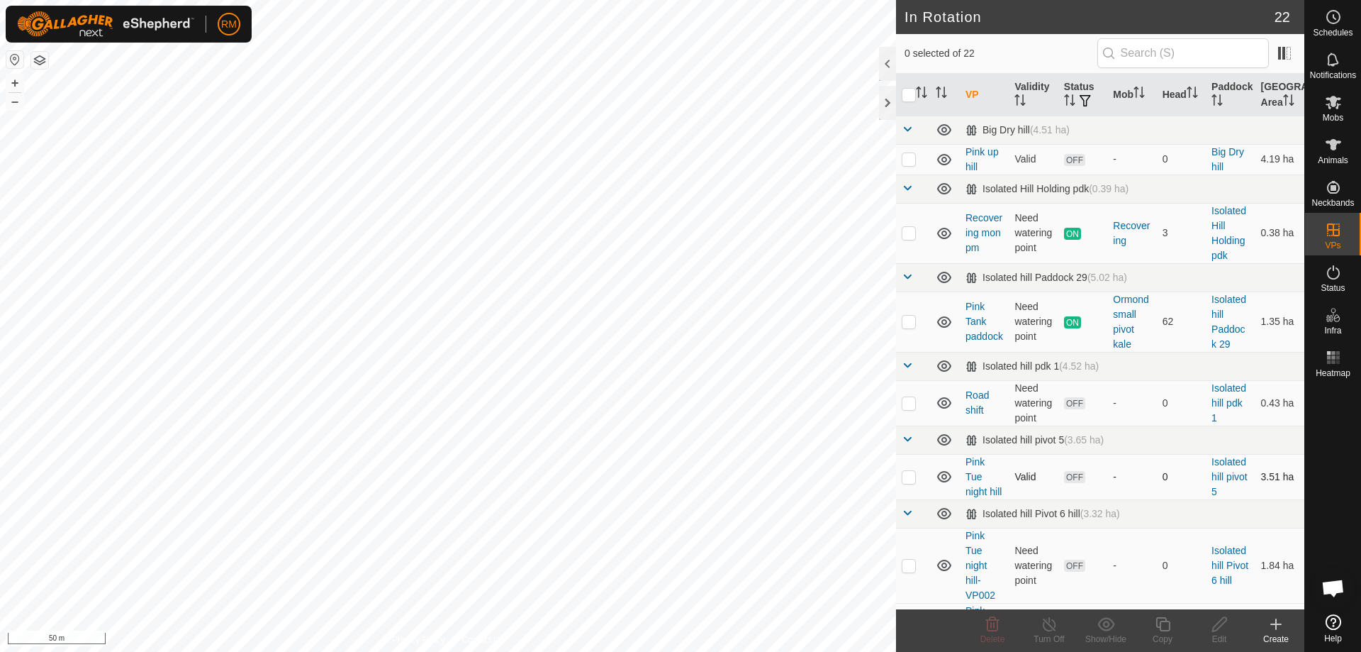
checkbox input "true"
click at [1163, 623] on icon at bounding box center [1163, 623] width 18 height 17
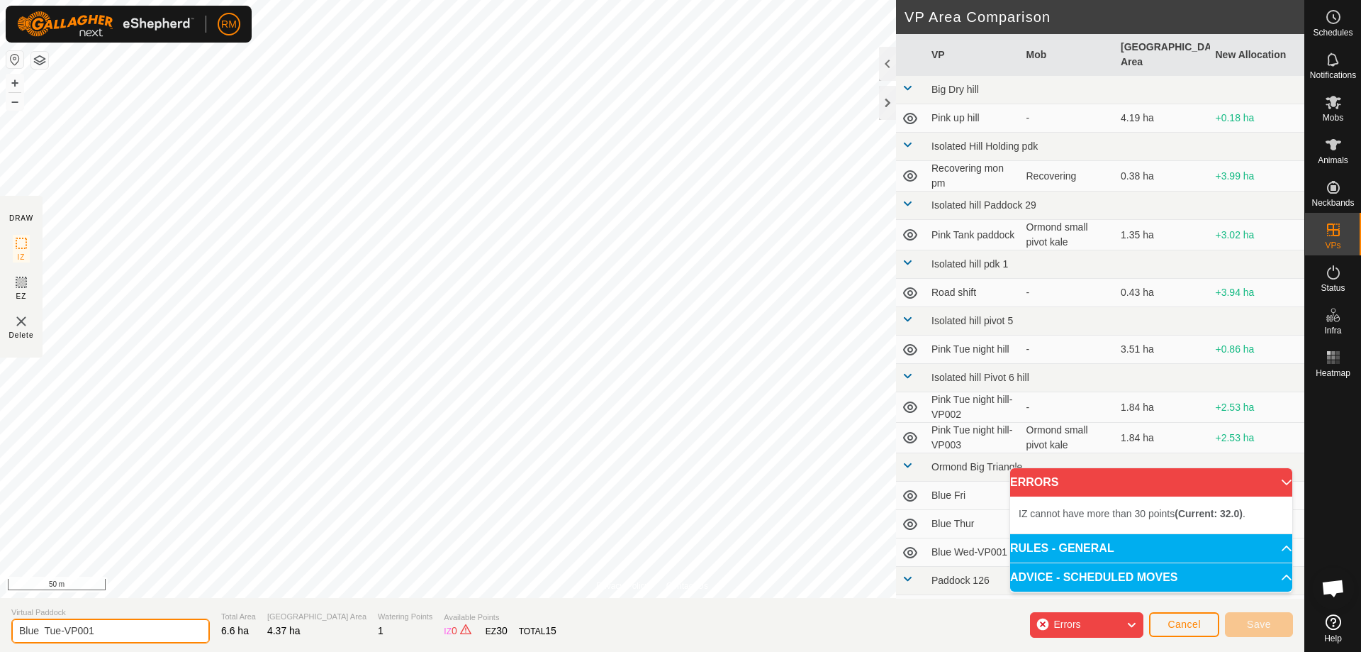
click at [106, 632] on input "Blue Tue-VP001" at bounding box center [110, 630] width 199 height 25
type input "Blue Wed"
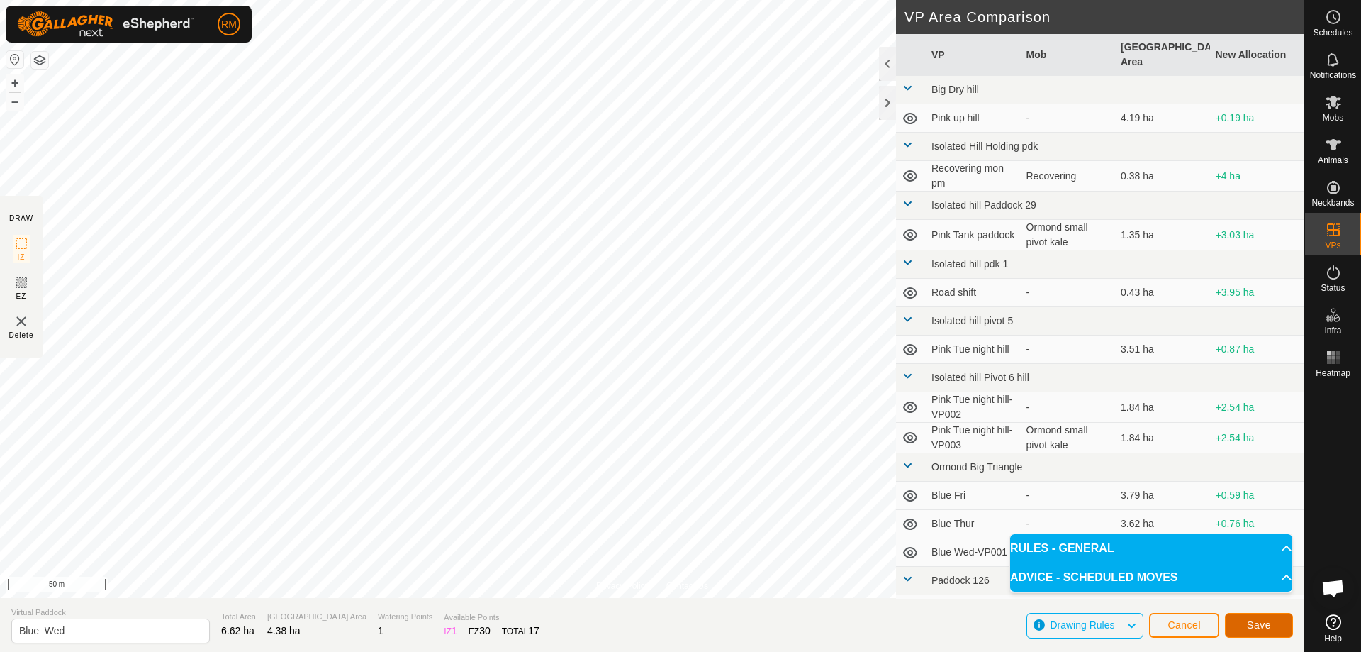
click at [1259, 623] on span "Save" at bounding box center [1259, 624] width 24 height 11
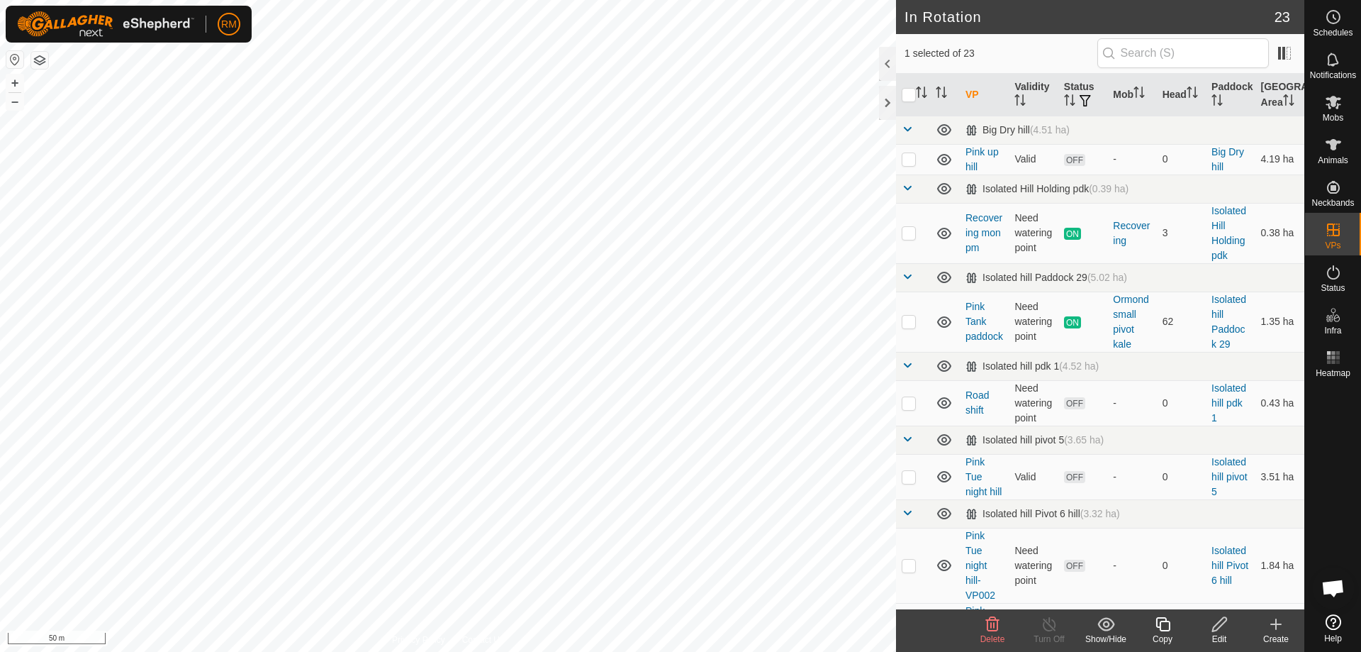
checkbox input "false"
click at [1334, 104] on icon at bounding box center [1334, 102] width 16 height 13
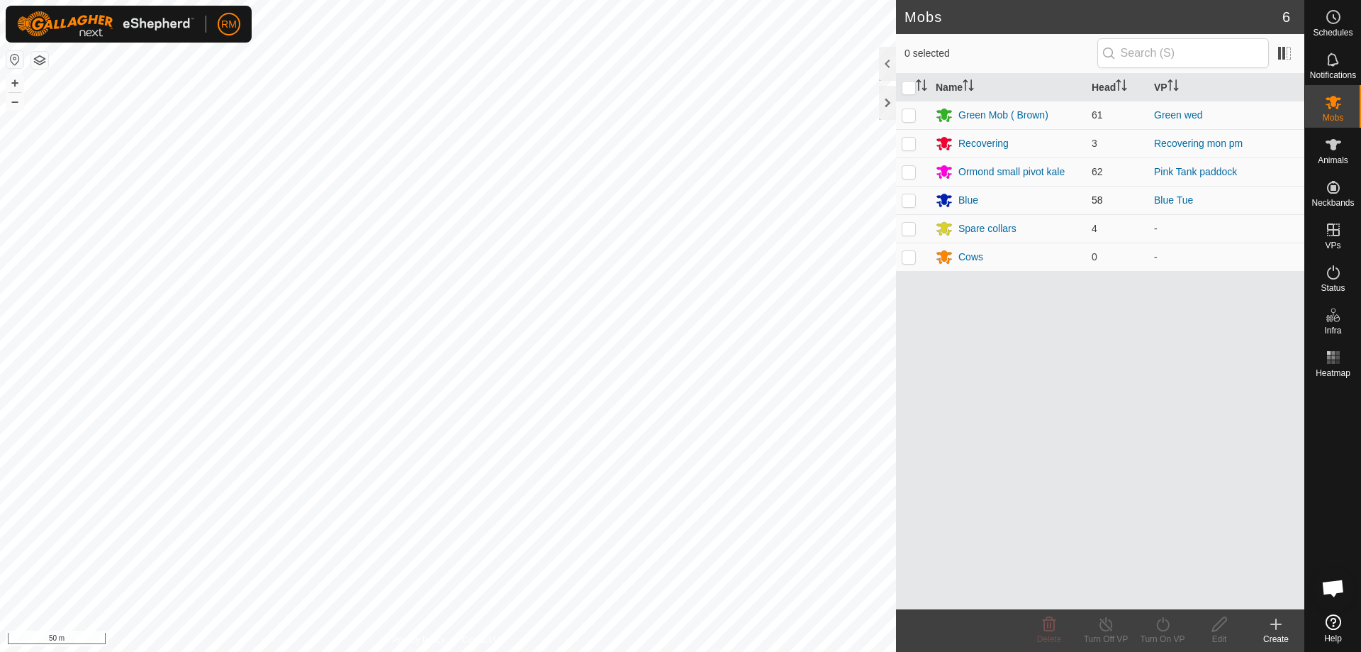
click at [911, 203] on p-checkbox at bounding box center [909, 199] width 14 height 11
checkbox input "true"
click at [1161, 625] on icon at bounding box center [1163, 623] width 18 height 17
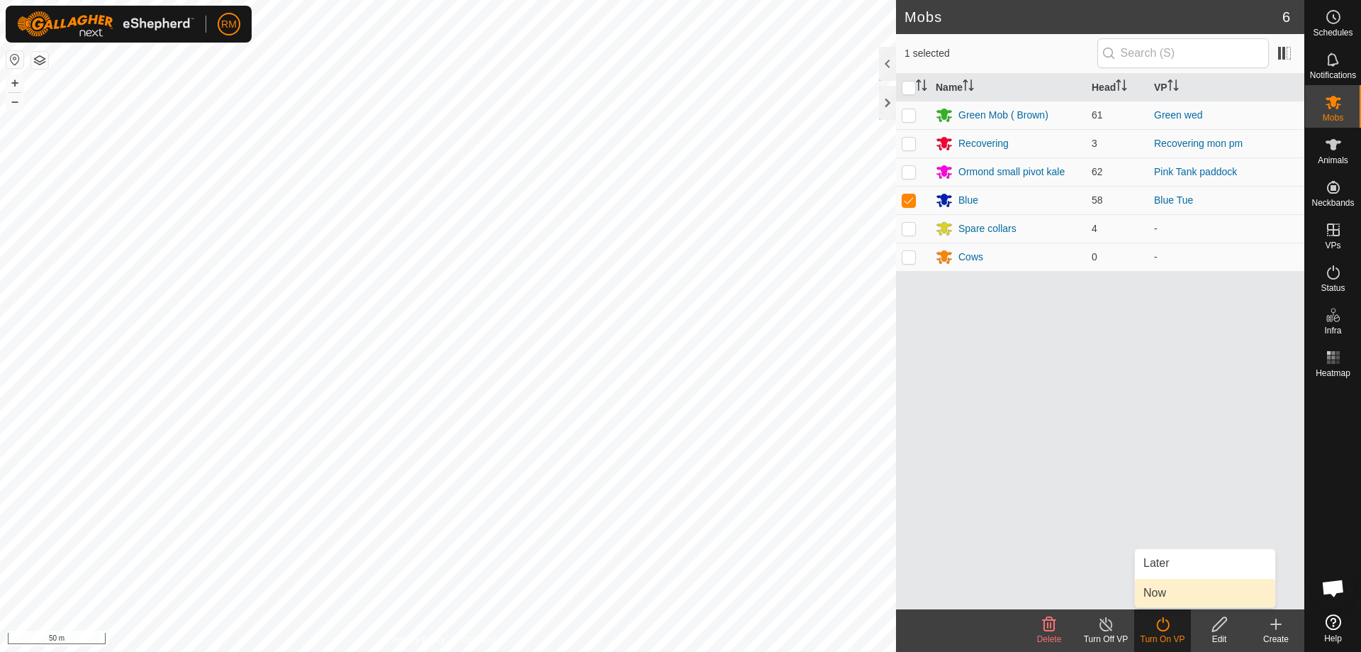
click at [1183, 595] on link "Now" at bounding box center [1205, 592] width 140 height 28
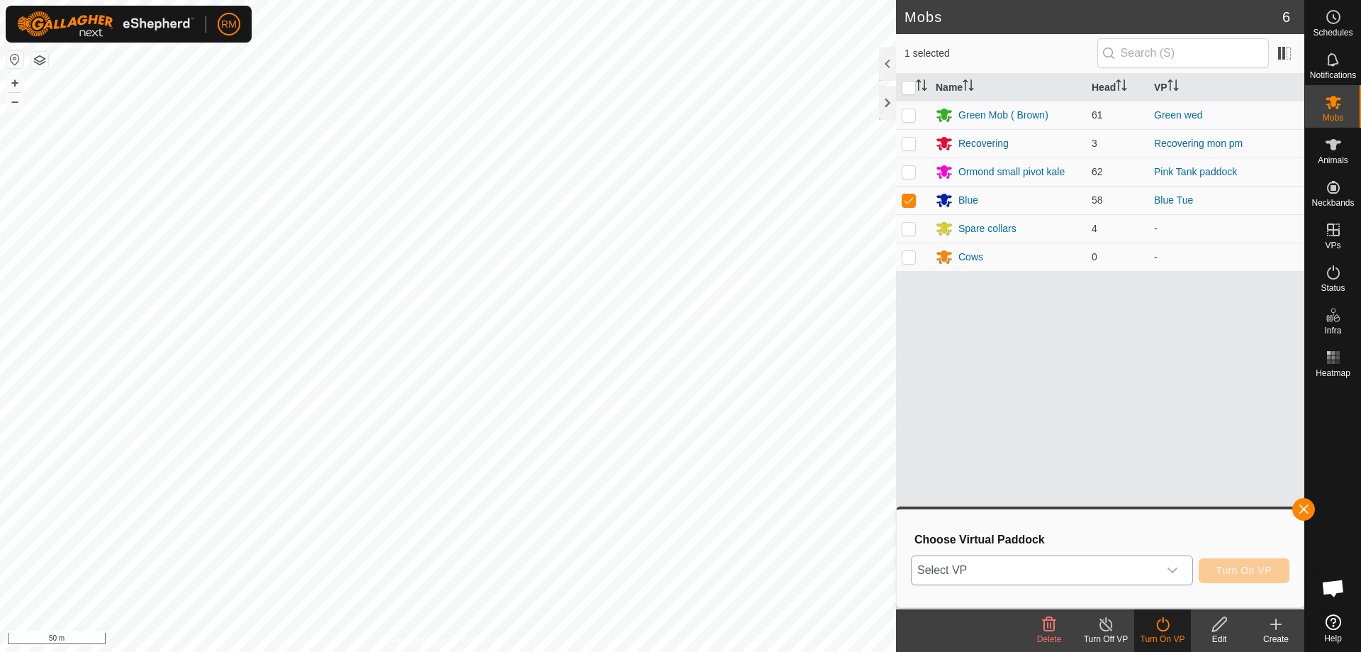
click at [1173, 572] on icon "dropdown trigger" at bounding box center [1173, 570] width 10 height 6
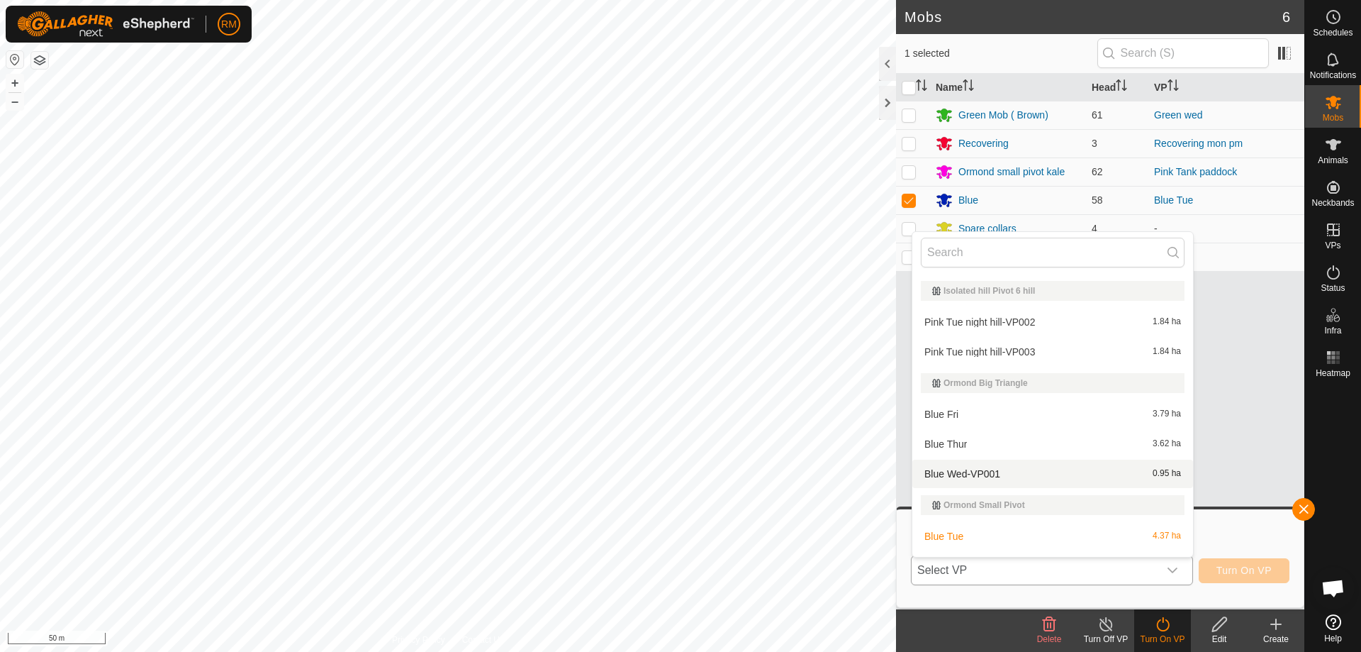
scroll to position [311, 0]
click at [941, 473] on li "Blue Wed-VP001 0.95 ha" at bounding box center [1052, 473] width 281 height 28
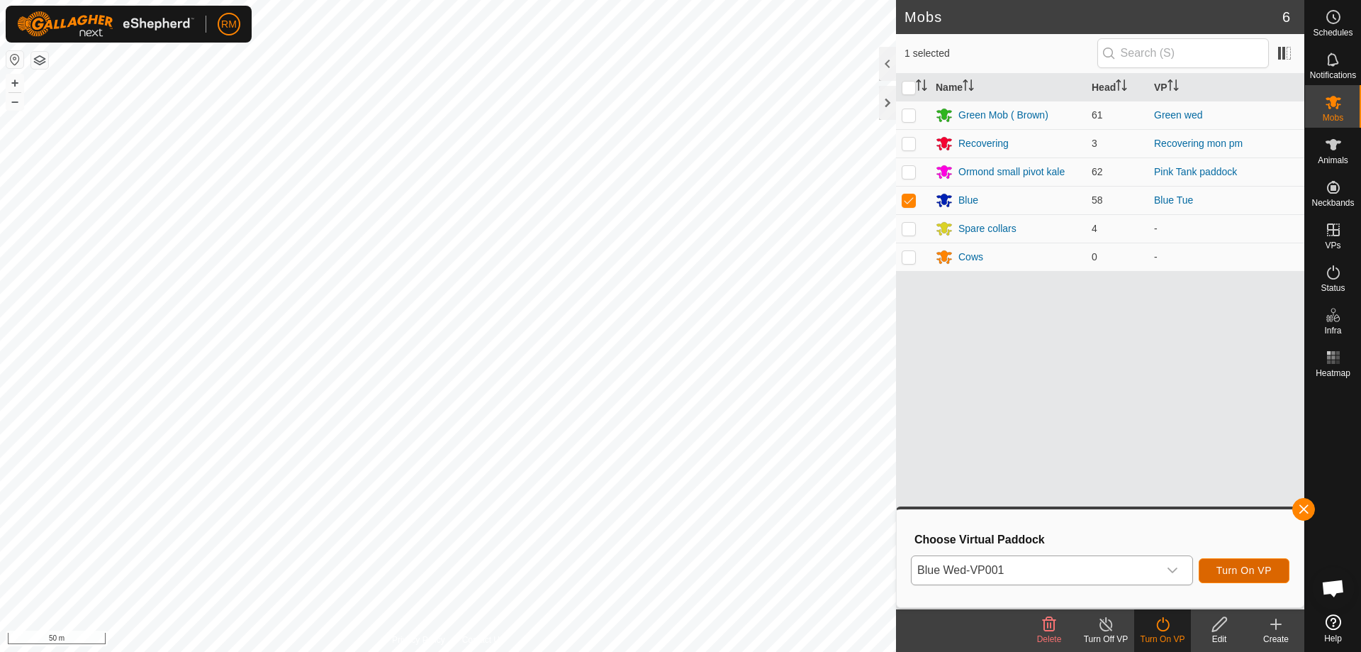
click at [1235, 570] on span "Turn On VP" at bounding box center [1244, 569] width 55 height 11
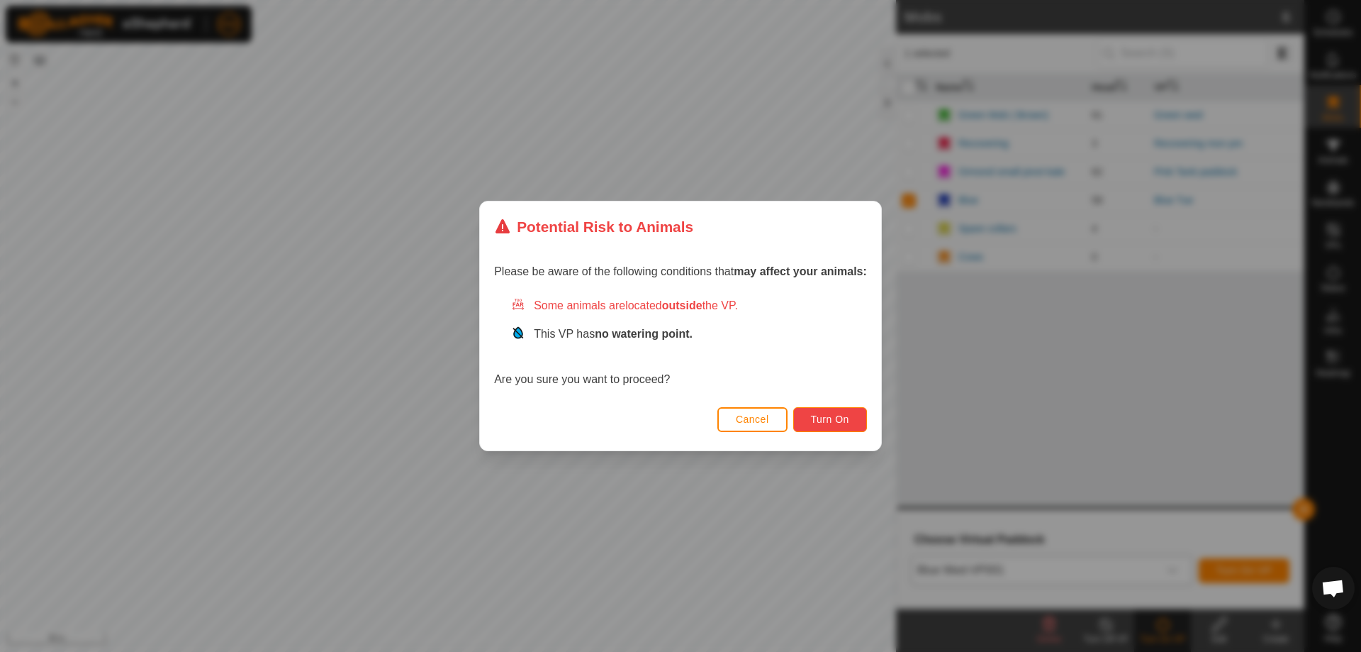
click at [841, 421] on span "Turn On" at bounding box center [830, 418] width 38 height 11
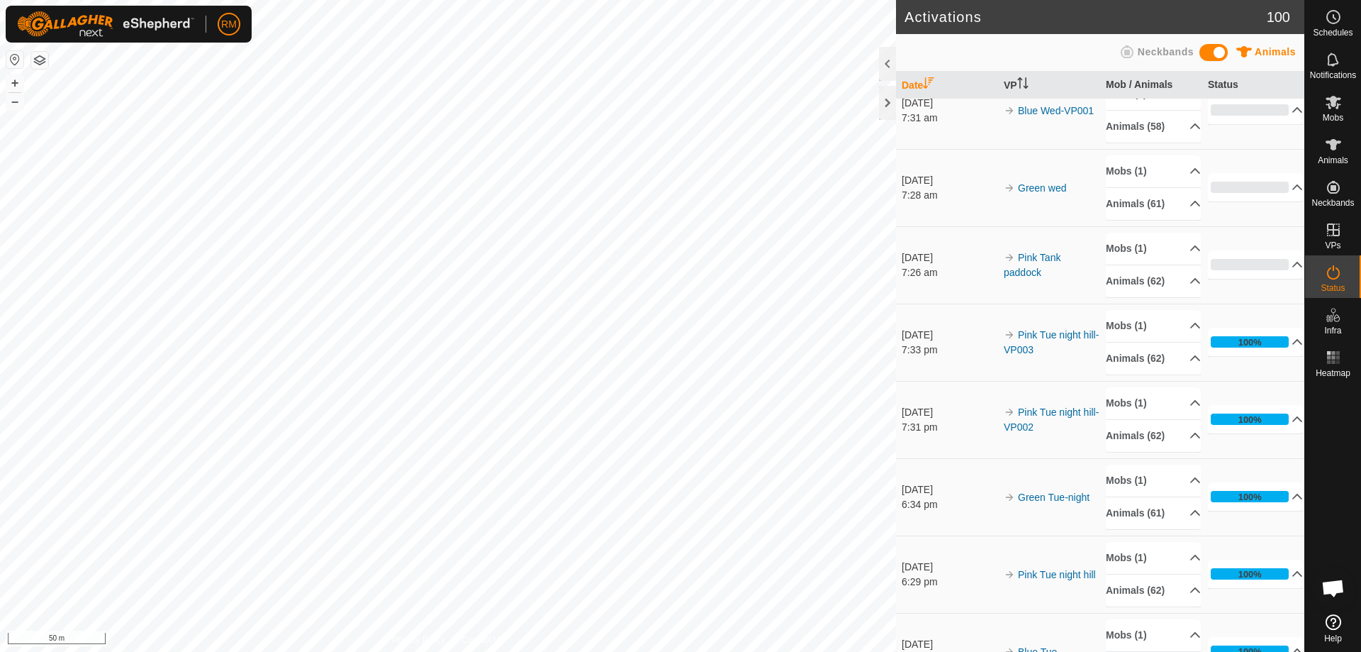
scroll to position [26, 0]
